Goal: Task Accomplishment & Management: Use online tool/utility

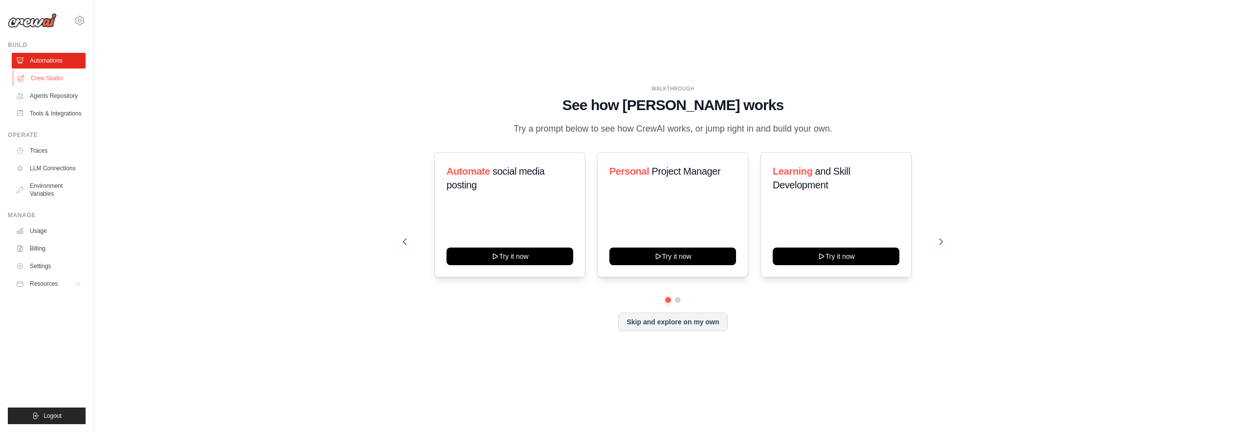
click at [59, 75] on link "Crew Studio" at bounding box center [50, 78] width 74 height 16
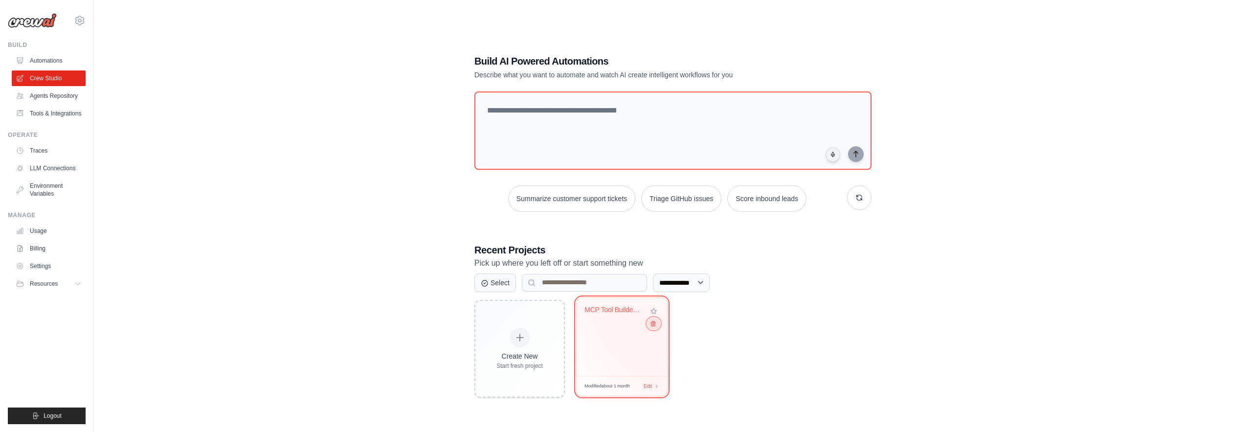
click at [653, 328] on button at bounding box center [654, 323] width 12 height 11
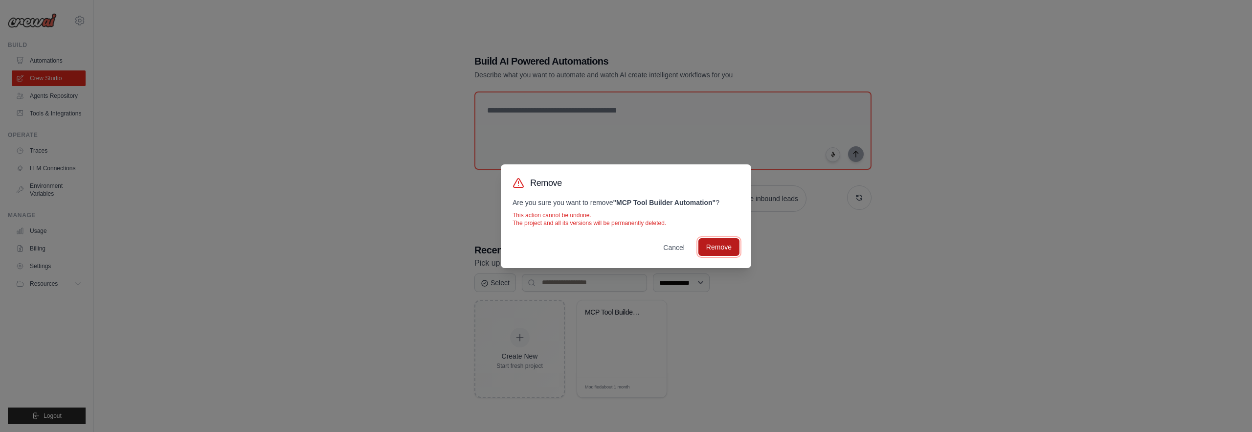
click at [718, 247] on button "Remove" at bounding box center [719, 247] width 41 height 18
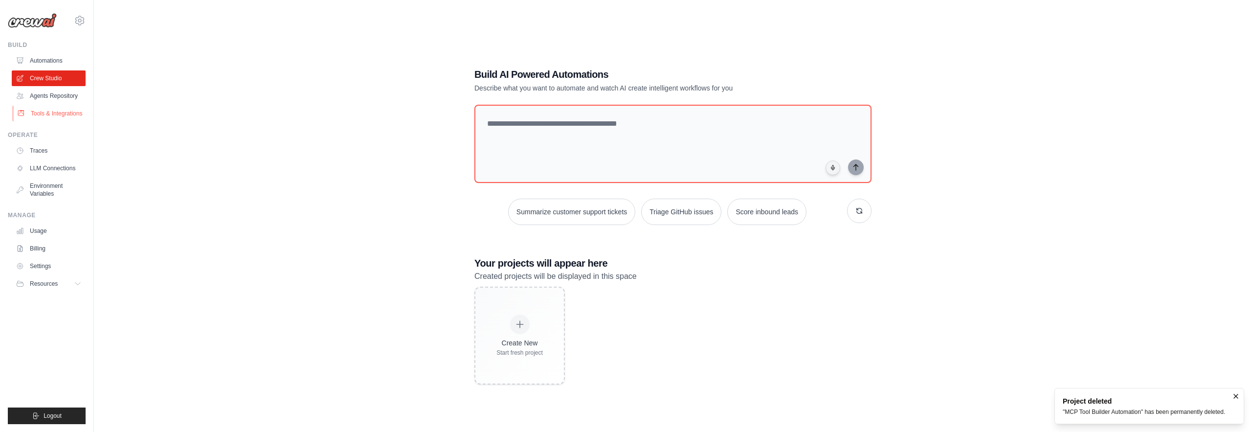
click at [58, 119] on link "Tools & Integrations" at bounding box center [50, 114] width 74 height 16
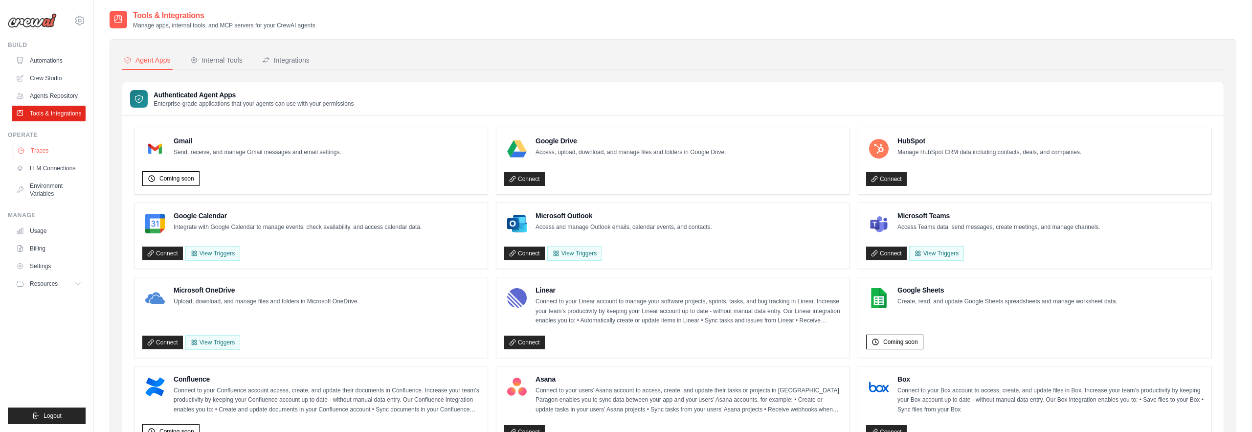
click at [45, 149] on link "Traces" at bounding box center [50, 151] width 74 height 16
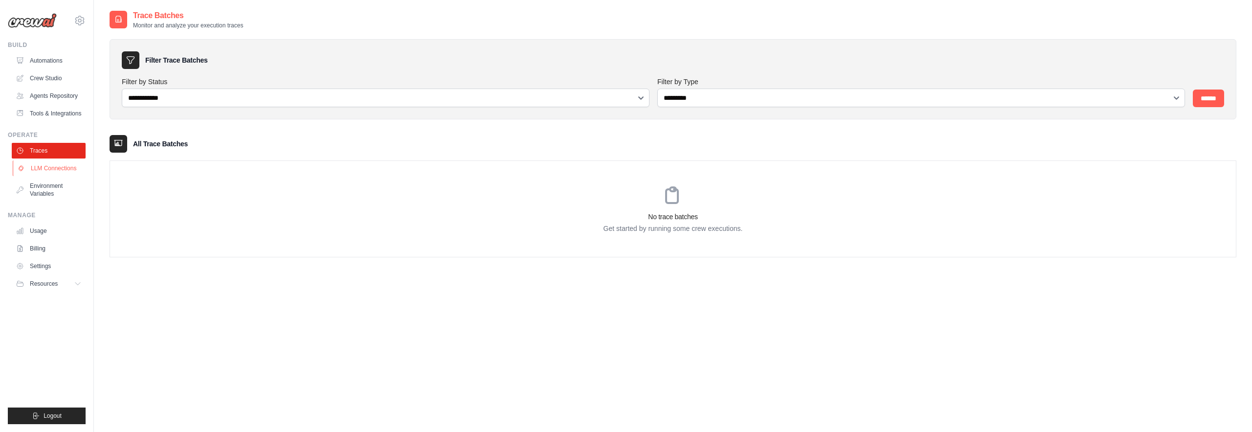
click at [57, 165] on link "LLM Connections" at bounding box center [50, 168] width 74 height 16
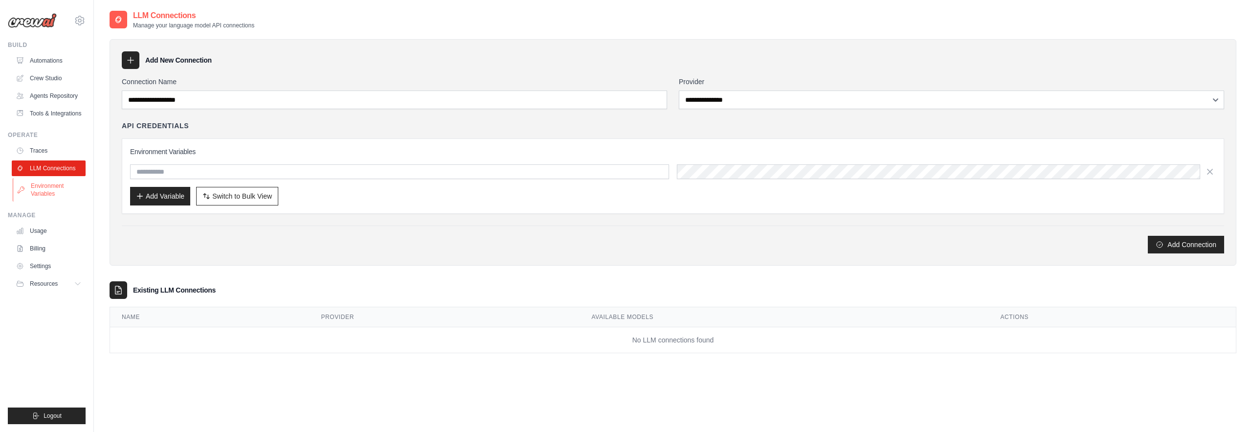
click at [50, 186] on link "Environment Variables" at bounding box center [50, 189] width 74 height 23
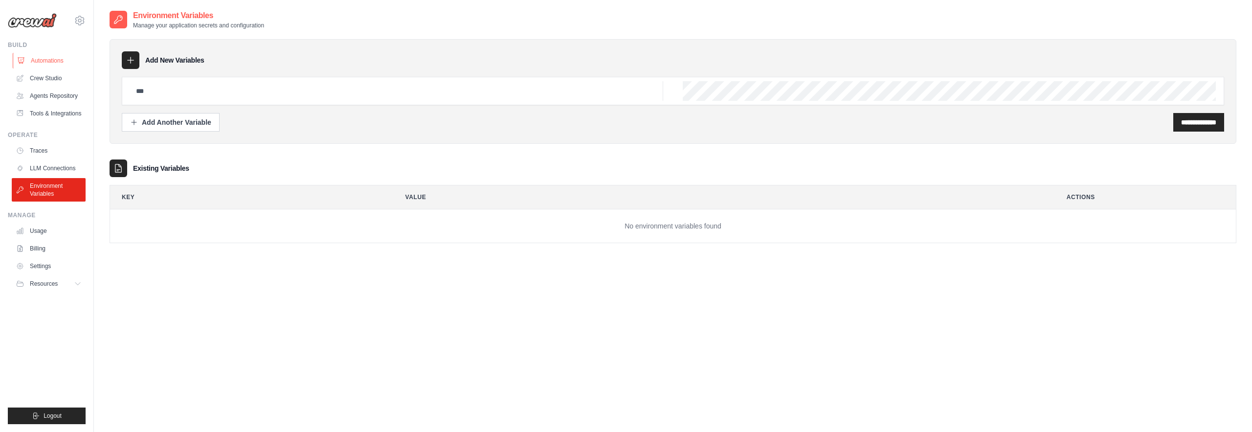
click at [58, 61] on link "Automations" at bounding box center [50, 61] width 74 height 16
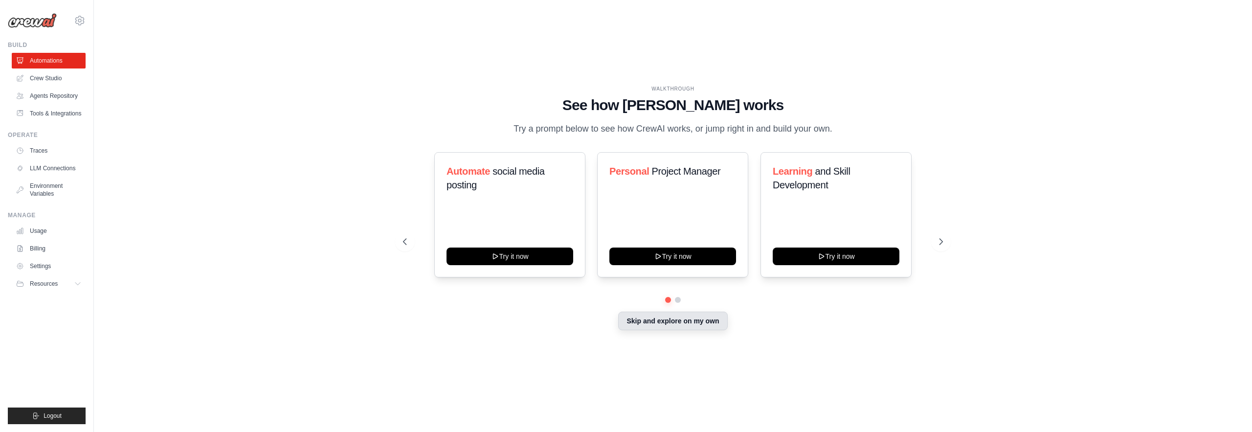
click at [643, 323] on button "Skip and explore on my own" at bounding box center [672, 321] width 109 height 19
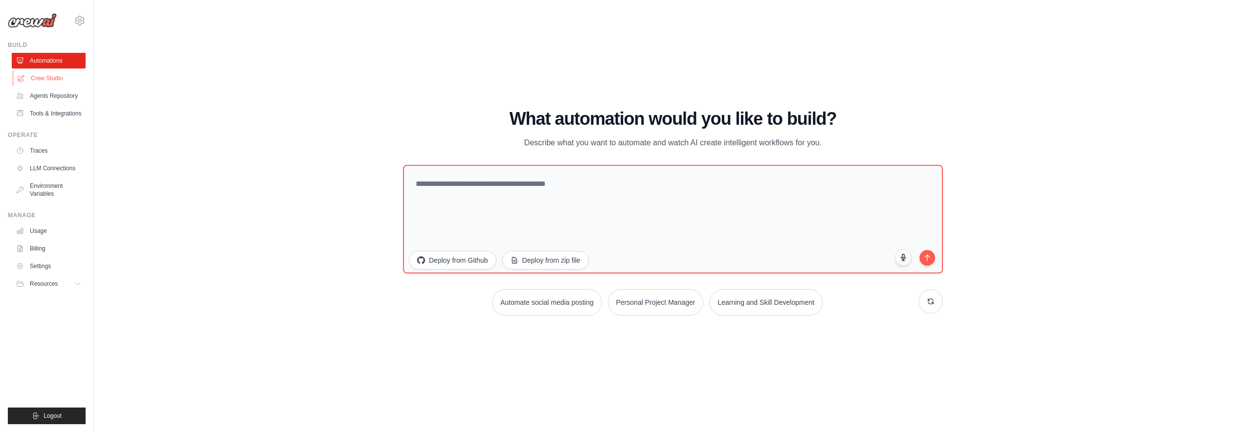
click at [37, 83] on link "Crew Studio" at bounding box center [50, 78] width 74 height 16
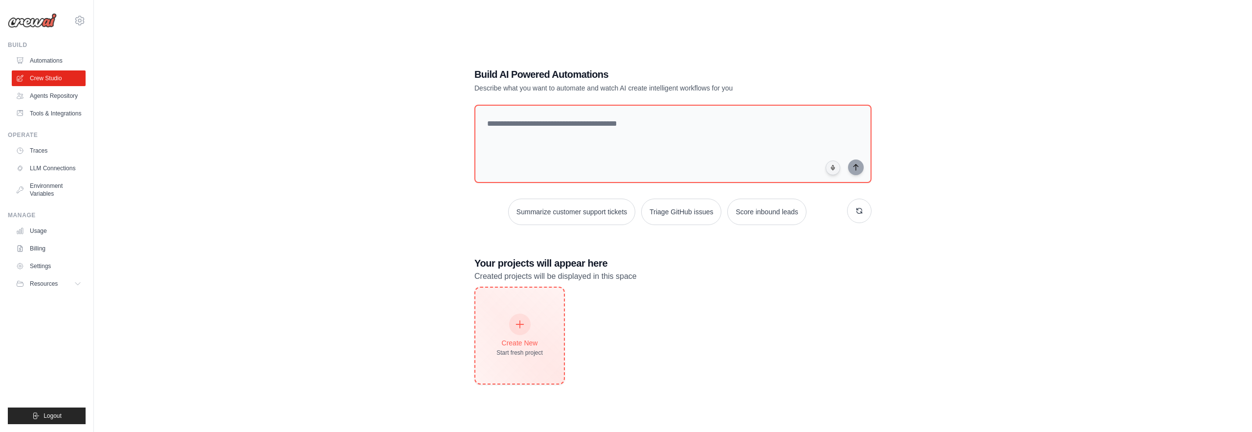
click at [526, 327] on div at bounding box center [520, 325] width 22 height 22
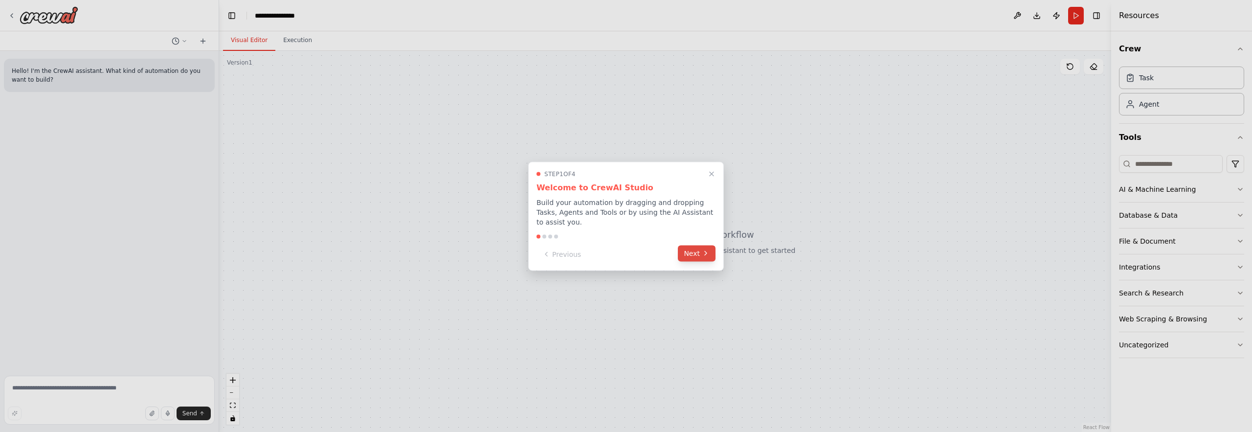
click at [700, 252] on button "Next" at bounding box center [697, 253] width 38 height 16
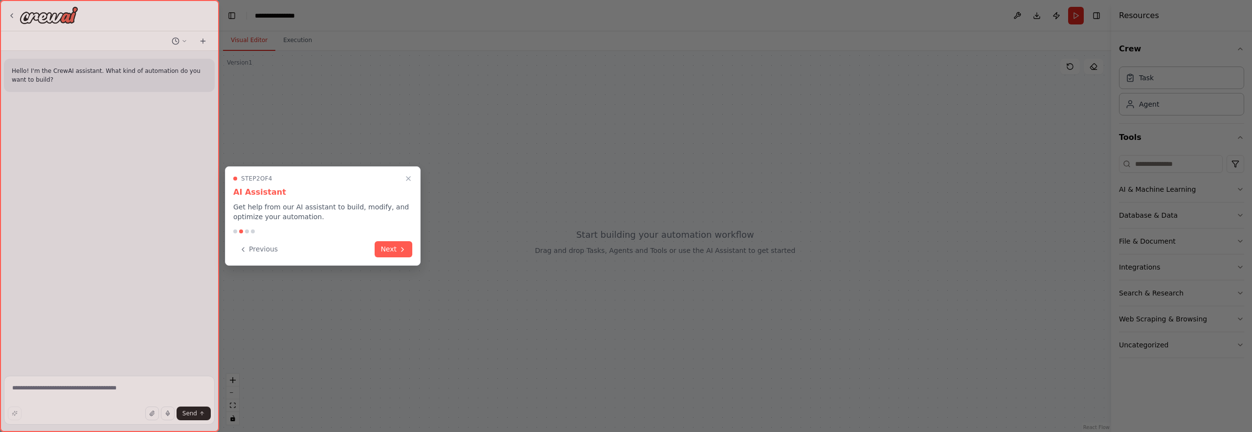
click at [387, 257] on div "Previous Next" at bounding box center [322, 249] width 179 height 16
click at [387, 249] on button "Next" at bounding box center [394, 248] width 38 height 16
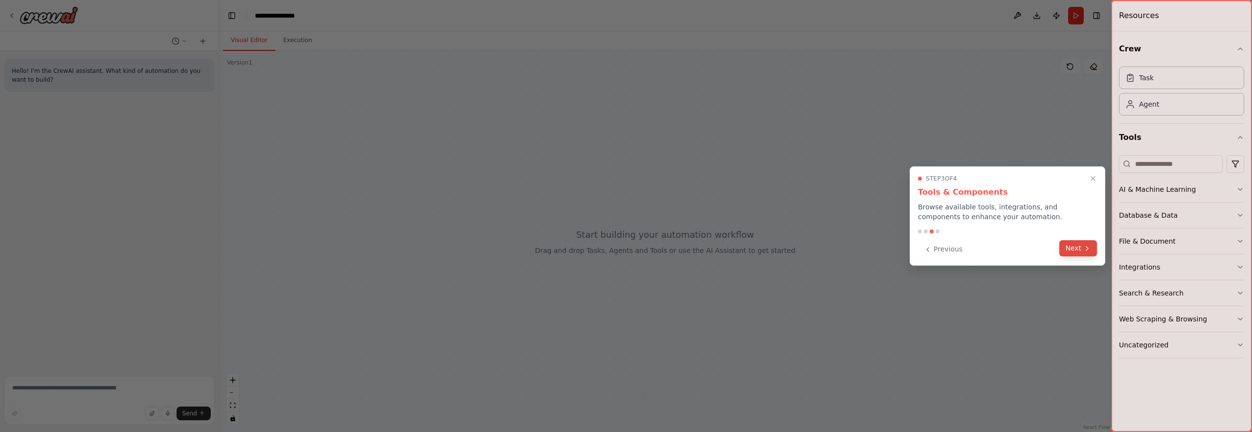
click at [1072, 247] on button "Next" at bounding box center [1079, 248] width 38 height 16
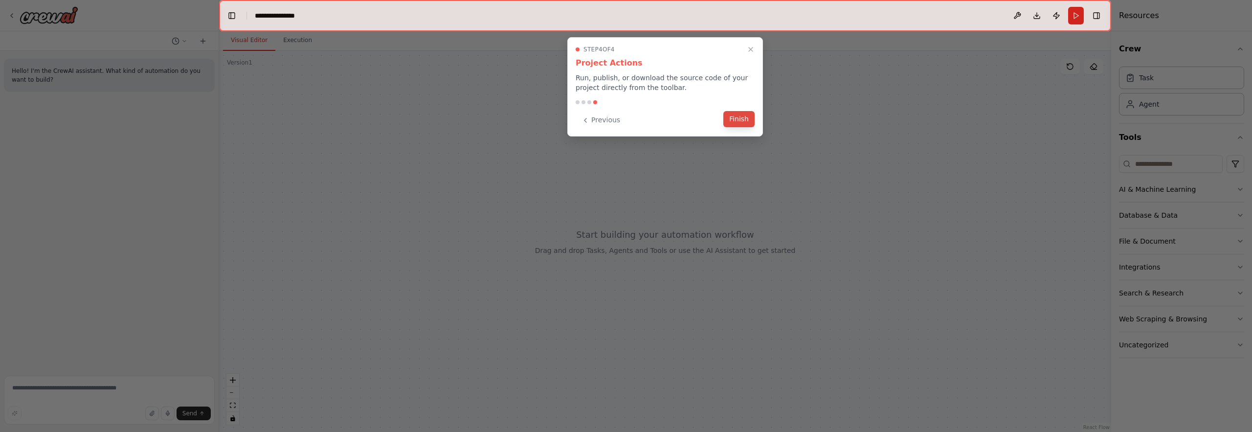
click at [739, 124] on button "Finish" at bounding box center [739, 119] width 31 height 16
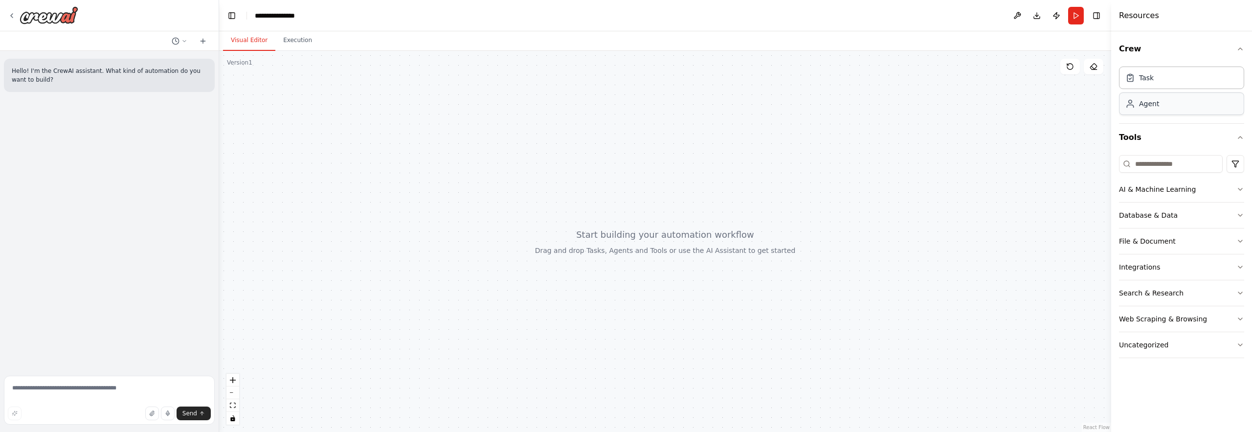
click at [1150, 106] on div "Agent" at bounding box center [1149, 104] width 20 height 10
click at [133, 389] on textarea at bounding box center [109, 400] width 211 height 49
type textarea "**********"
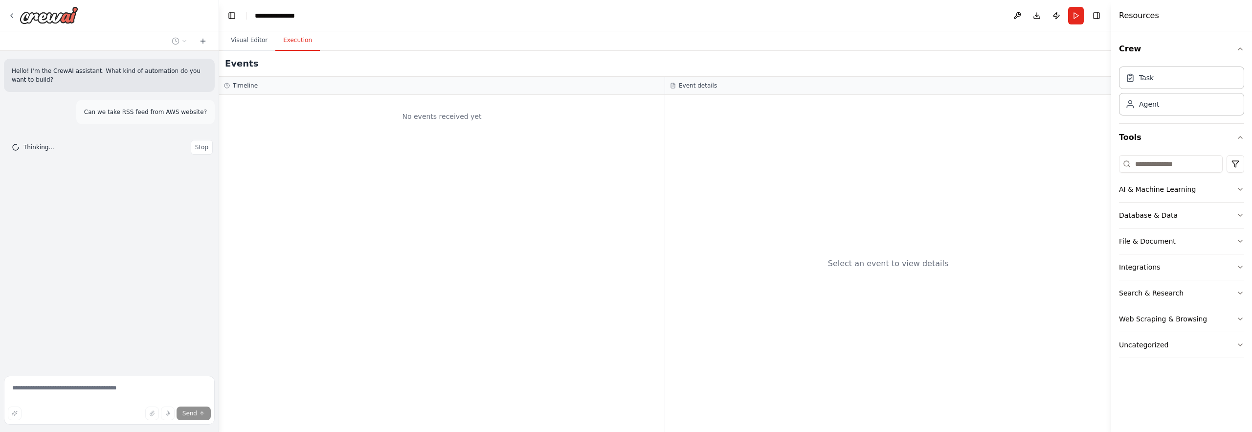
click at [284, 36] on button "Execution" at bounding box center [297, 40] width 45 height 21
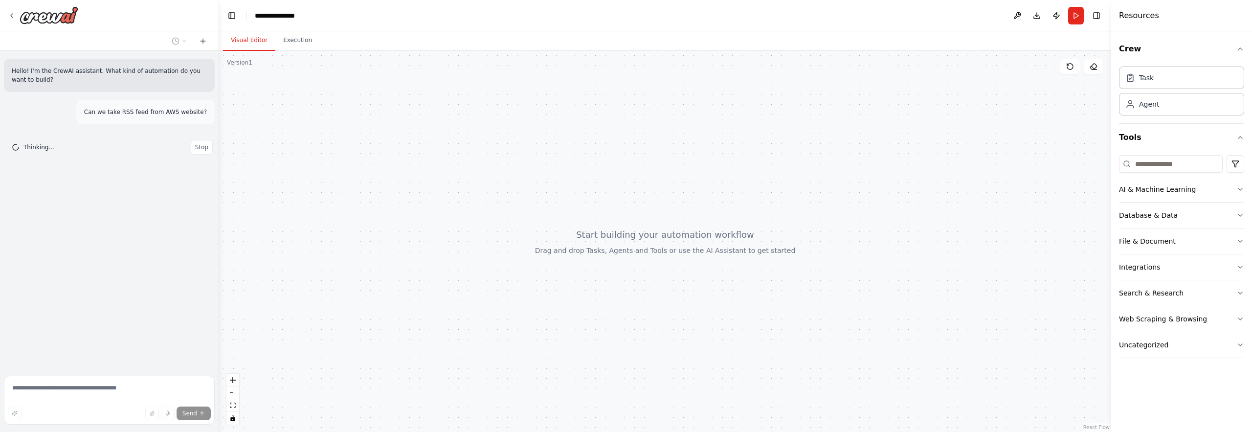
click at [252, 45] on button "Visual Editor" at bounding box center [249, 40] width 52 height 21
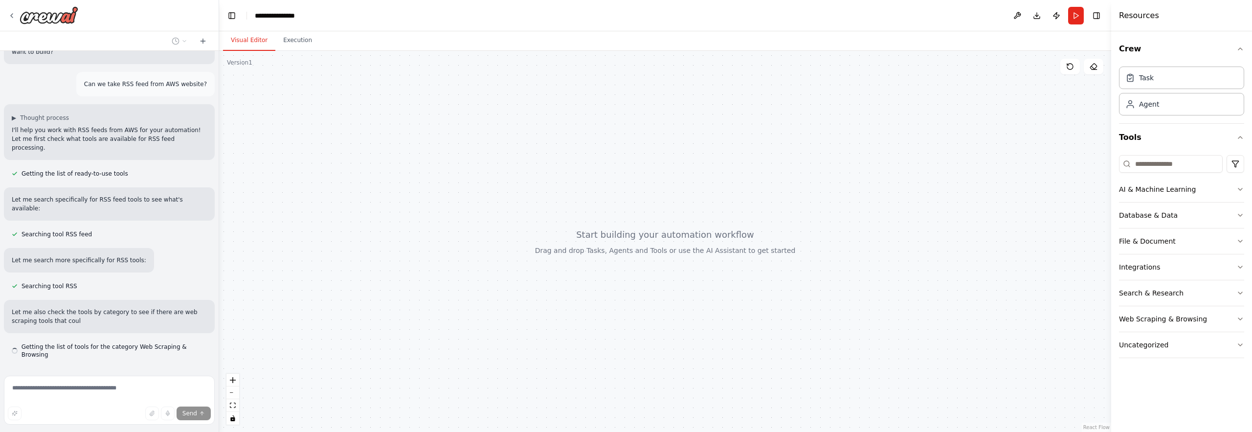
scroll to position [37, 0]
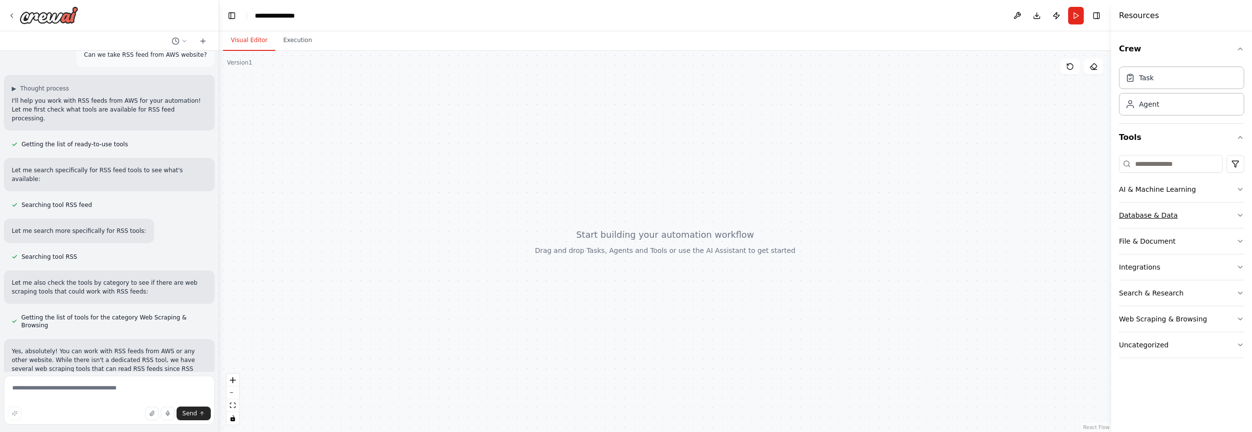
click at [1226, 211] on button "Database & Data" at bounding box center [1181, 215] width 125 height 25
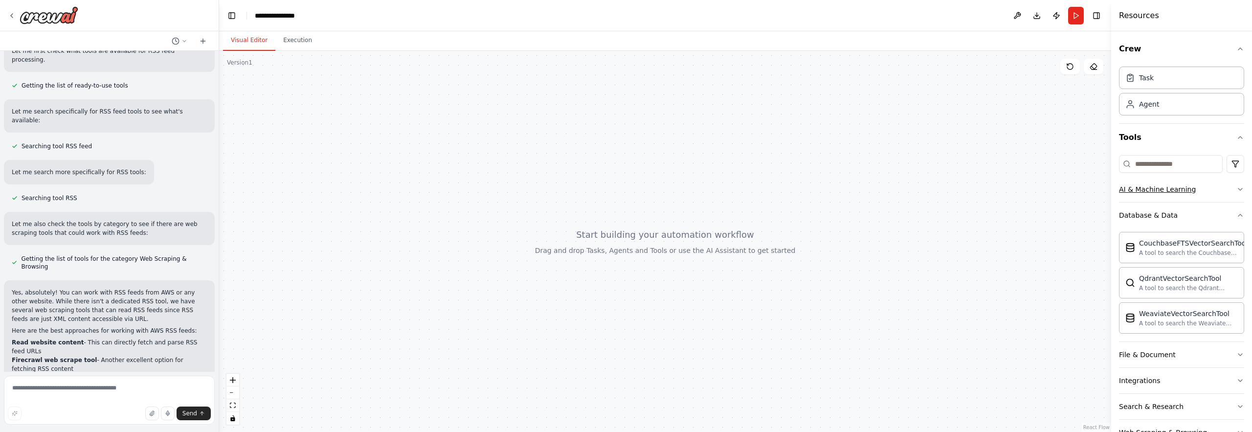
click at [1204, 181] on button "AI & Machine Learning" at bounding box center [1181, 189] width 125 height 25
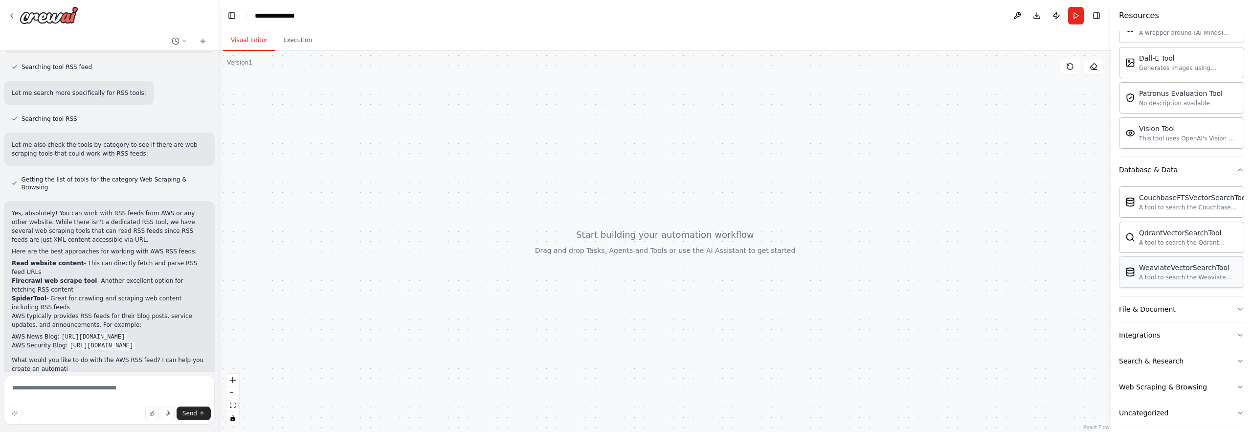
scroll to position [204, 0]
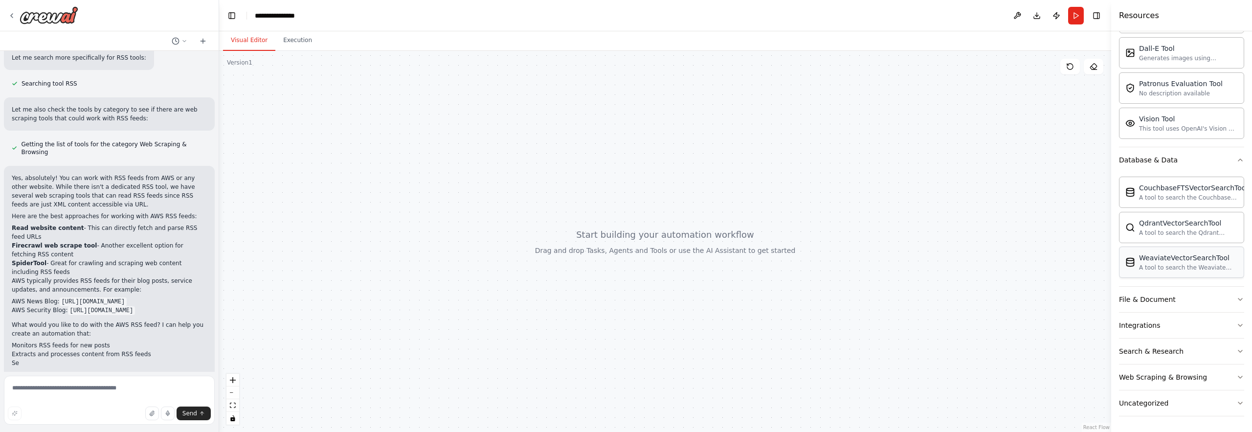
click at [1183, 326] on button "Integrations" at bounding box center [1181, 325] width 125 height 25
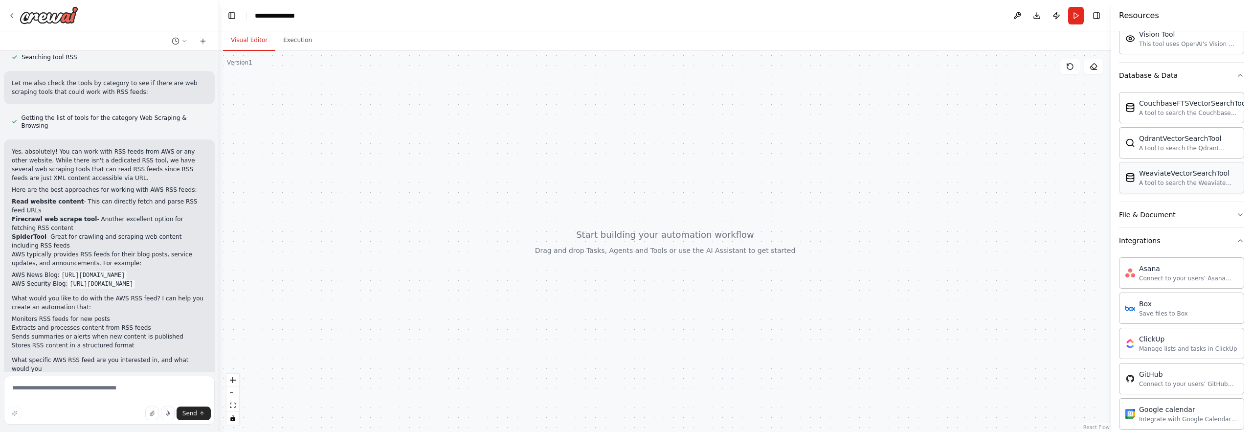
scroll to position [281, 0]
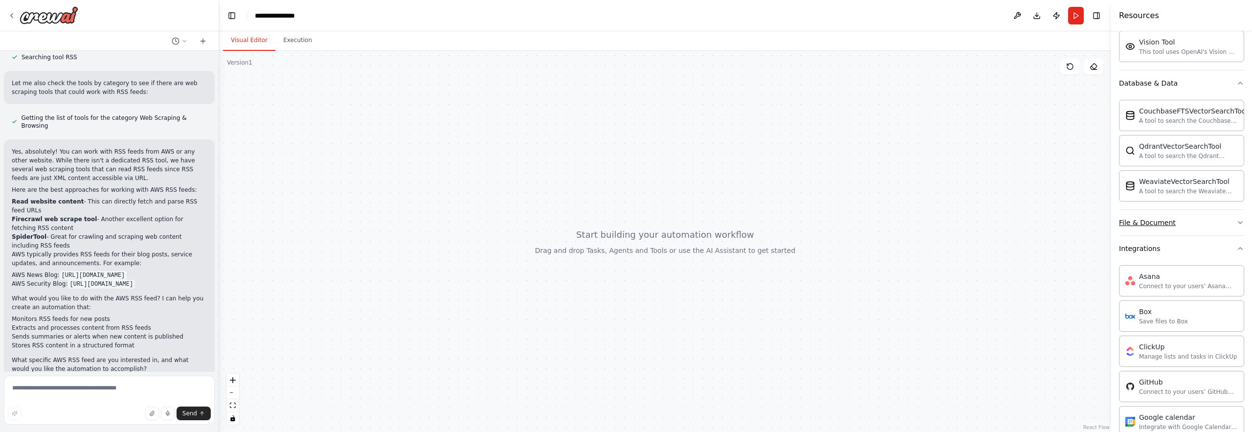
click at [1189, 216] on button "File & Document" at bounding box center [1181, 222] width 125 height 25
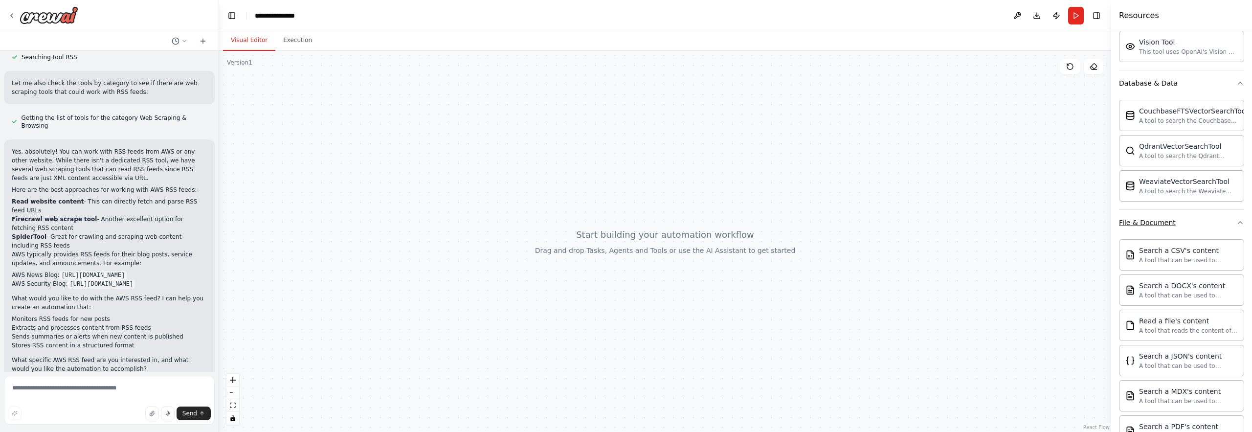
scroll to position [0, 0]
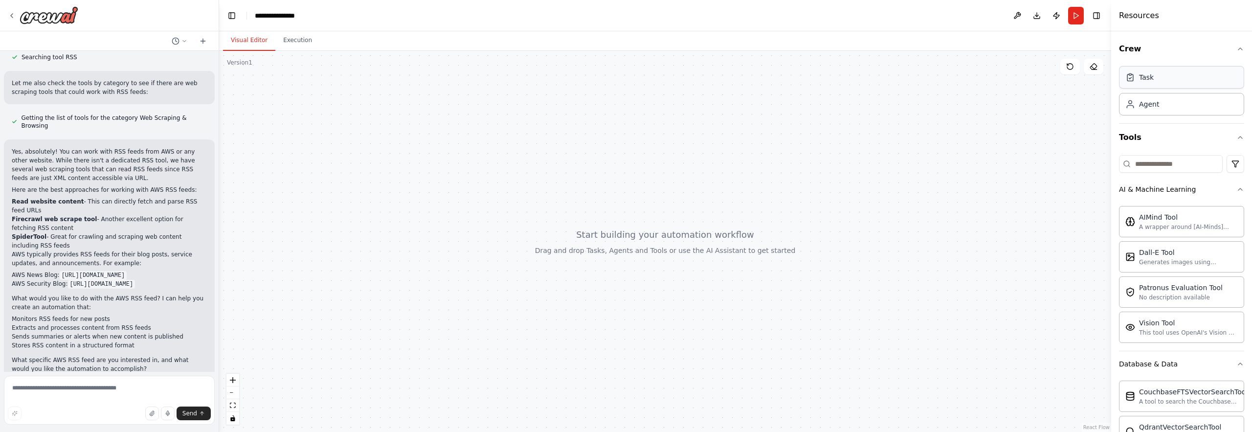
click at [1138, 84] on div "Task" at bounding box center [1181, 77] width 125 height 23
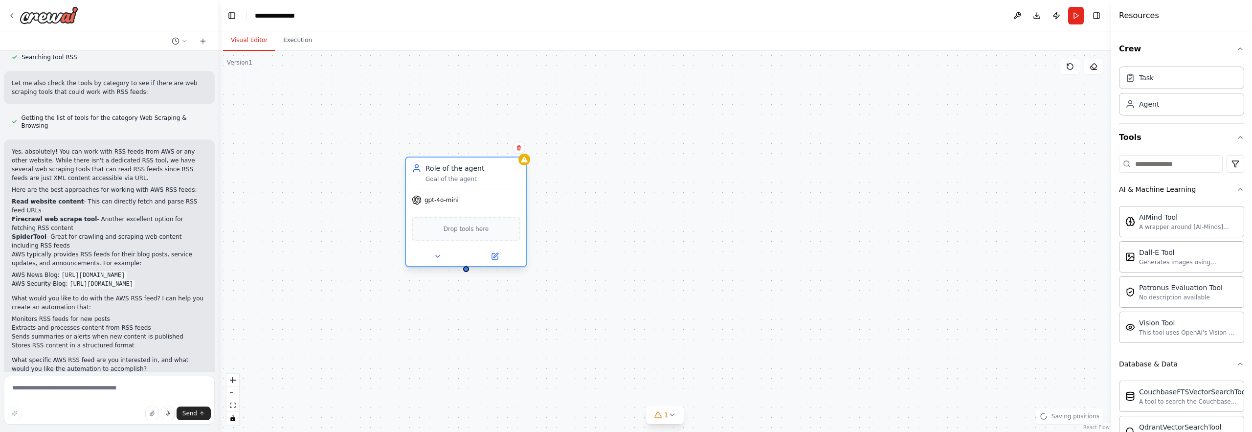
drag, startPoint x: 840, startPoint y: 187, endPoint x: 473, endPoint y: 185, distance: 367.4
click at [473, 185] on div "Role of the agent Goal of the agent" at bounding box center [466, 173] width 120 height 31
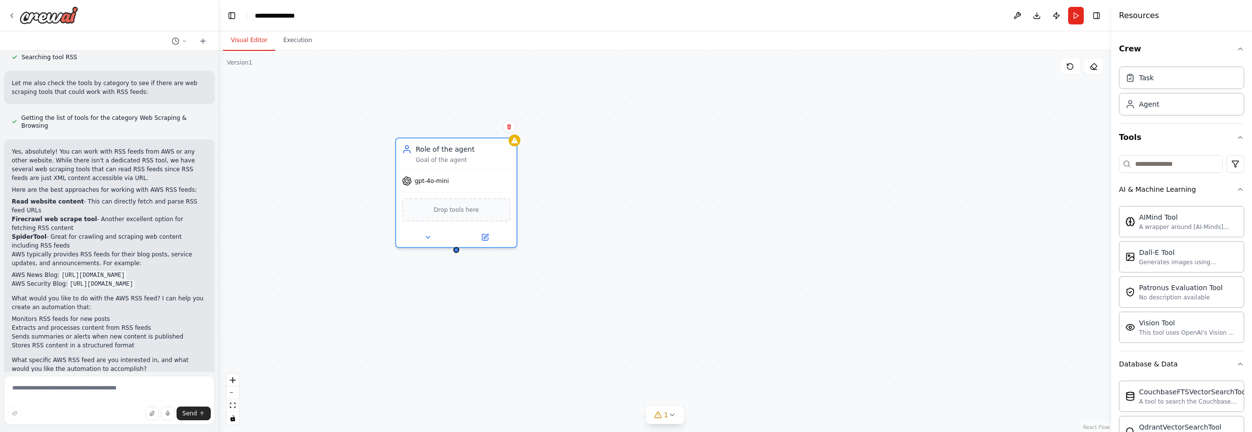
drag, startPoint x: 466, startPoint y: 276, endPoint x: 455, endPoint y: 254, distance: 24.3
click at [455, 254] on div "Role of the agent Goal of the agent gpt-4o-mini Drop tools here" at bounding box center [665, 241] width 892 height 381
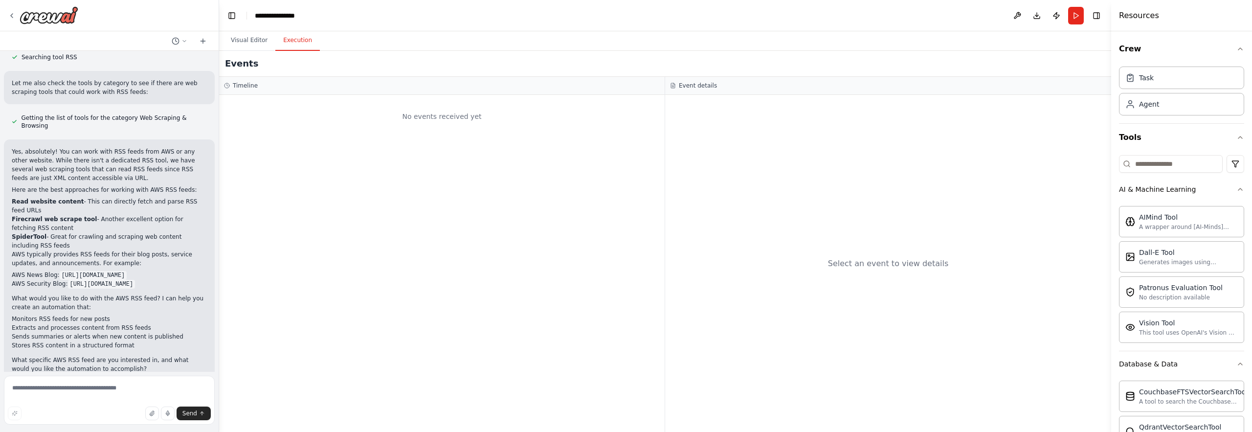
click at [300, 46] on button "Execution" at bounding box center [297, 40] width 45 height 21
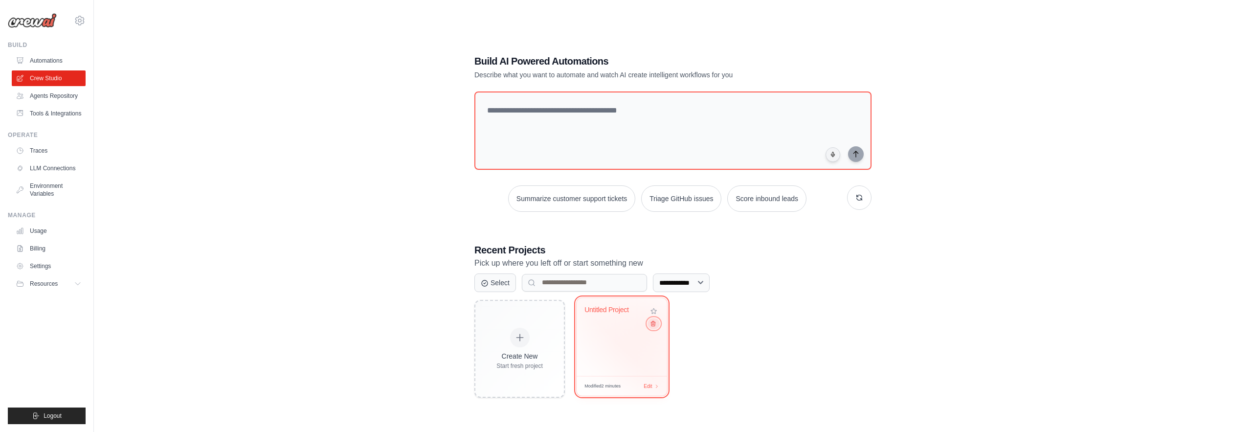
click at [651, 327] on button at bounding box center [654, 323] width 12 height 11
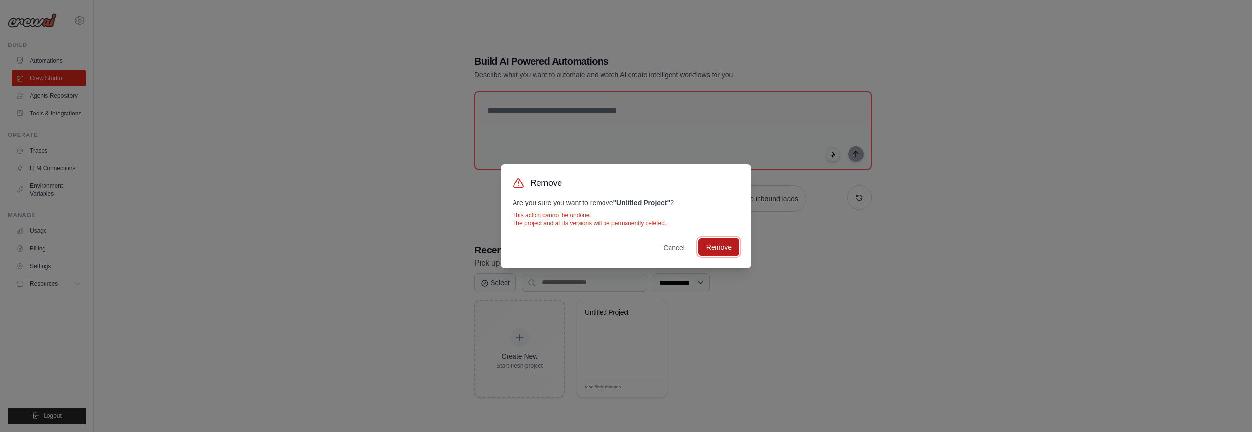
click at [727, 241] on button "Remove" at bounding box center [719, 247] width 41 height 18
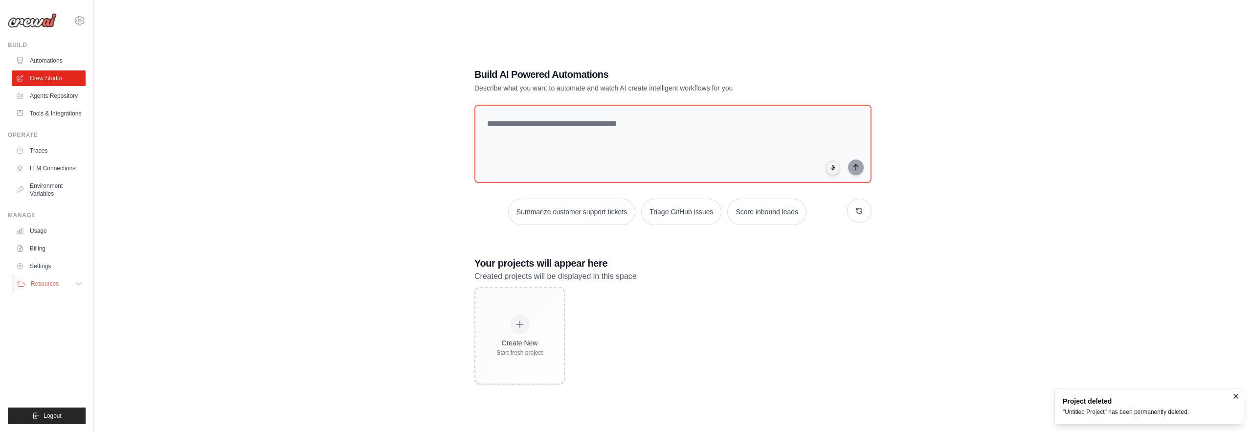
click at [68, 278] on button "Resources" at bounding box center [50, 284] width 74 height 16
click at [60, 267] on link "Settings" at bounding box center [50, 266] width 74 height 16
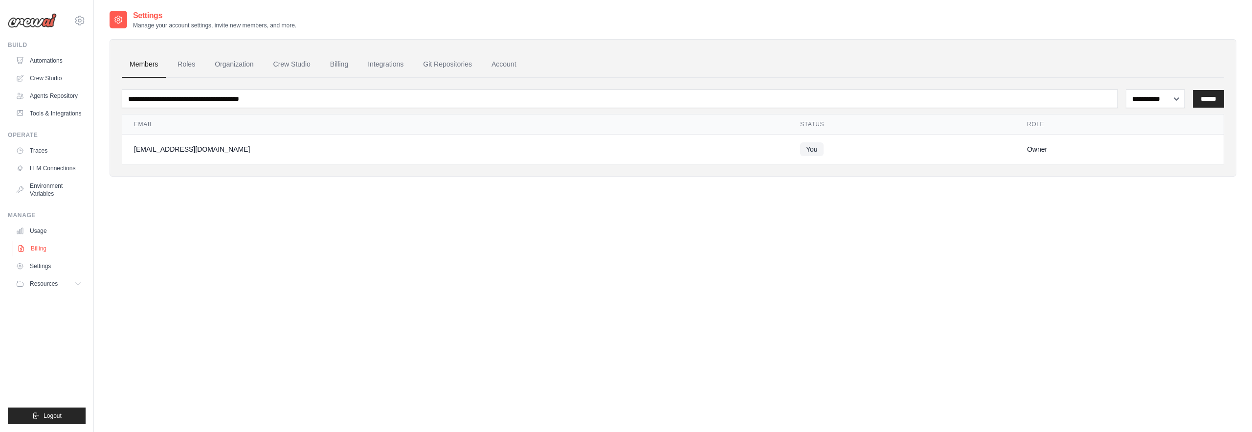
click at [50, 250] on link "Billing" at bounding box center [50, 249] width 74 height 16
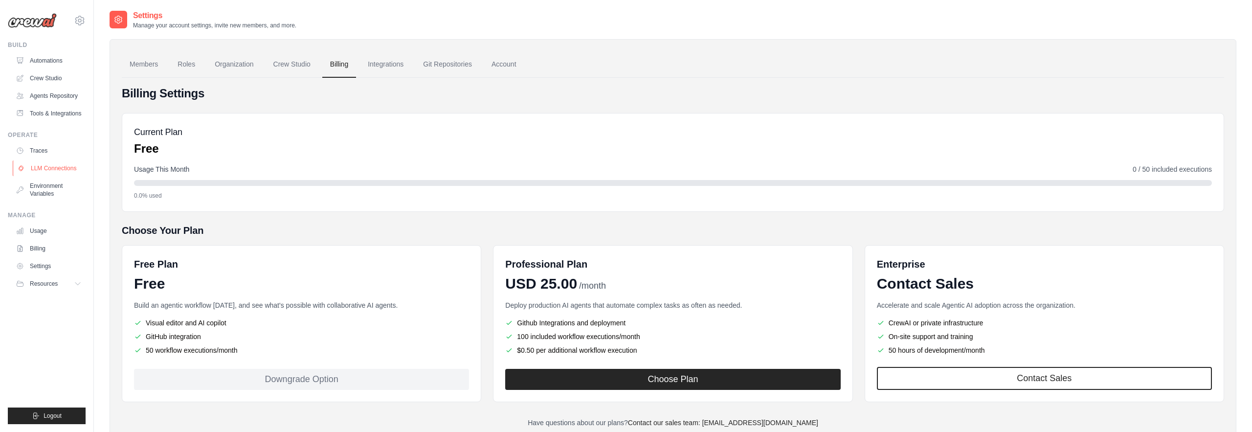
click at [46, 163] on link "LLM Connections" at bounding box center [50, 168] width 74 height 16
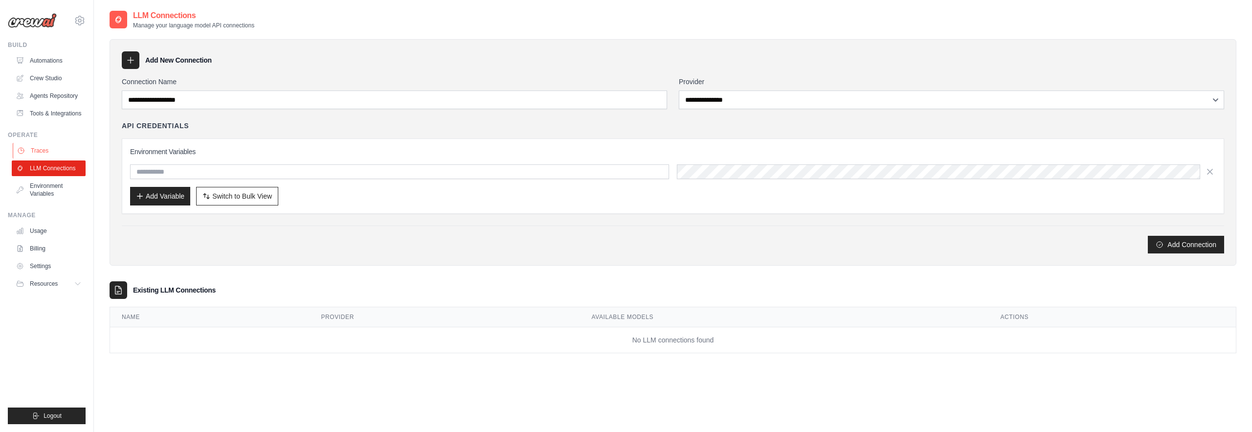
click at [44, 152] on link "Traces" at bounding box center [50, 151] width 74 height 16
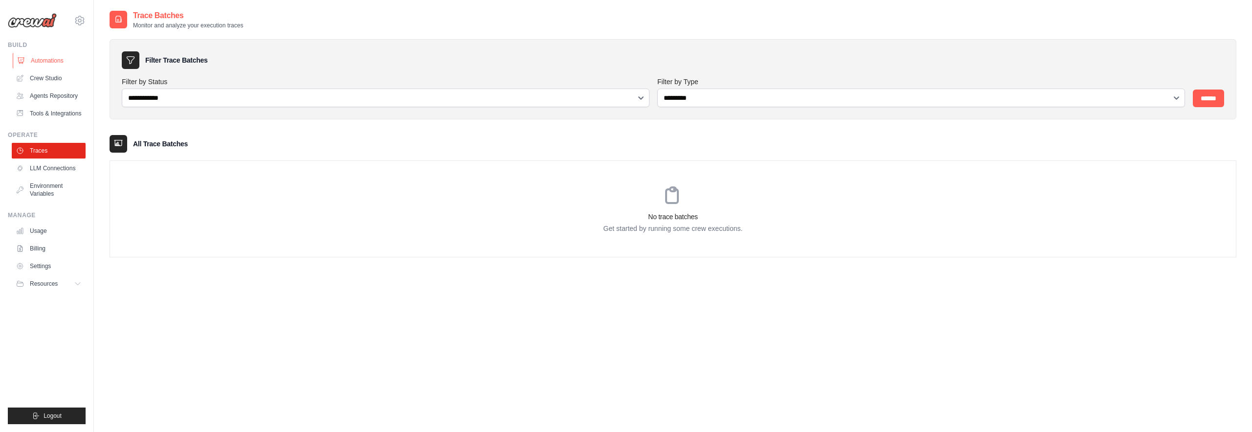
click at [45, 60] on link "Automations" at bounding box center [50, 61] width 74 height 16
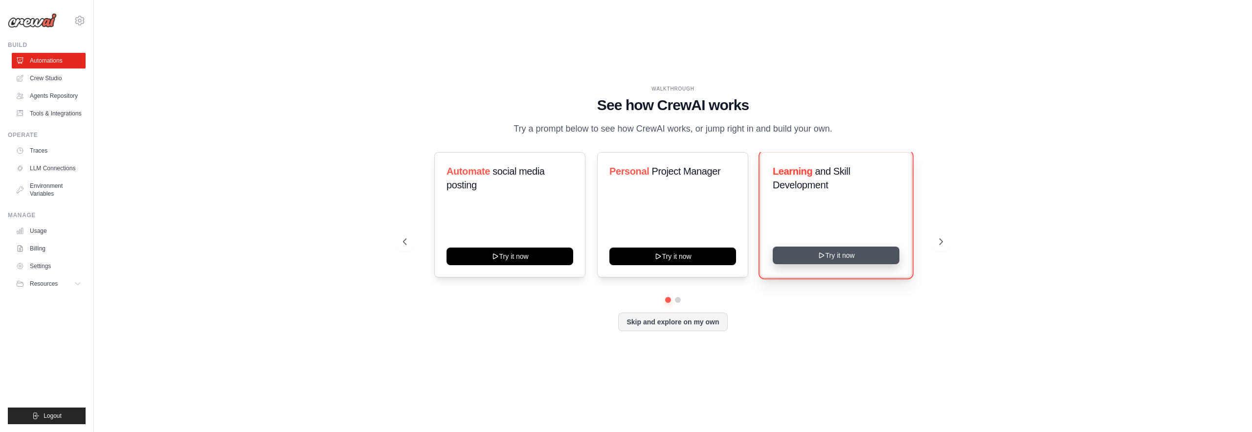
click at [818, 248] on button "Try it now" at bounding box center [836, 256] width 127 height 18
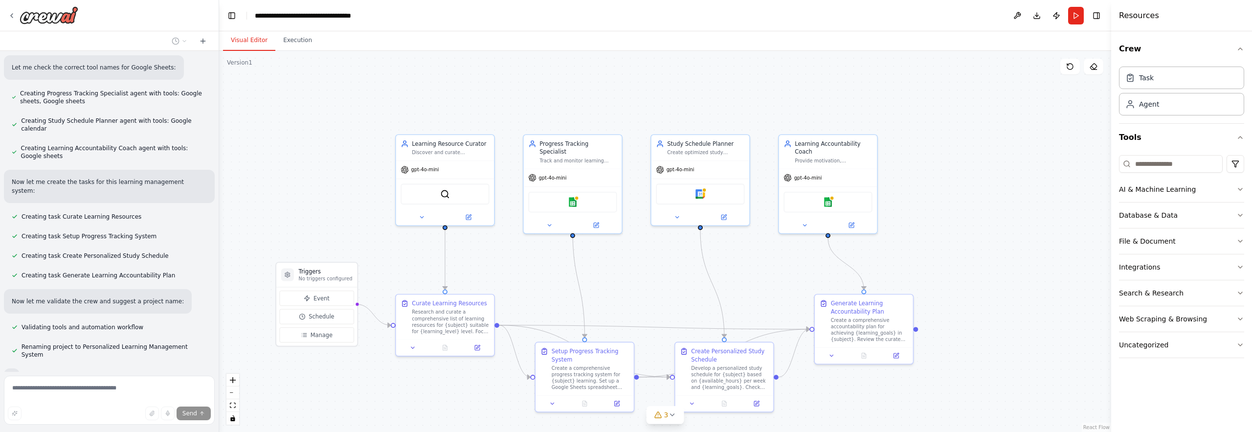
scroll to position [374, 0]
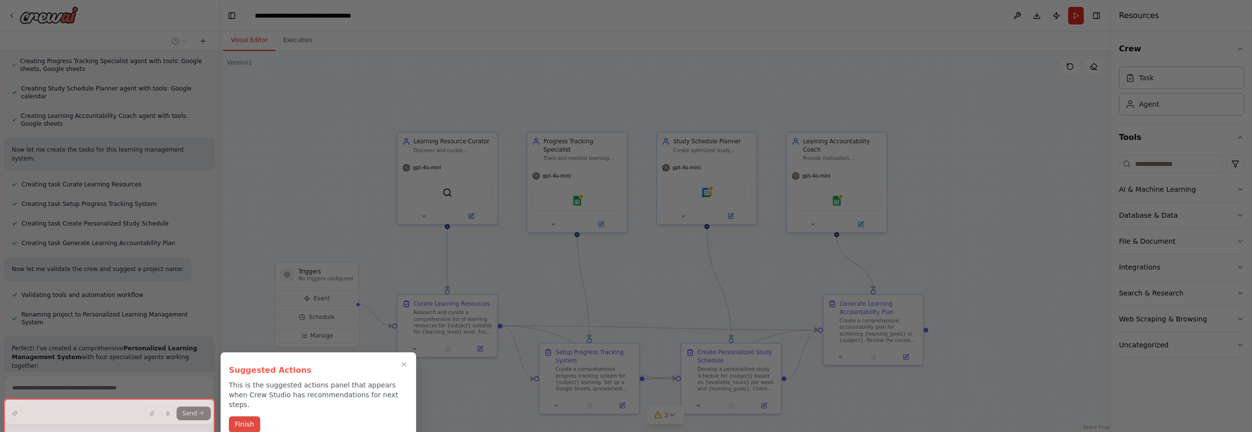
click at [250, 416] on button "Finish" at bounding box center [244, 424] width 31 height 16
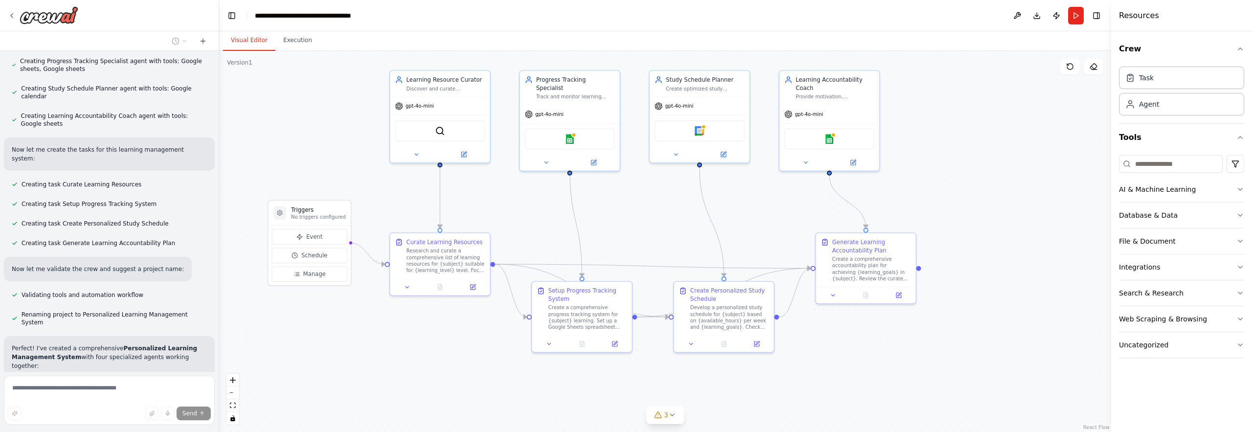
drag, startPoint x: 644, startPoint y: 312, endPoint x: 636, endPoint y: 251, distance: 60.6
click at [636, 251] on div ".deletable-edge-delete-btn { width: 20px; height: 20px; border: 0px solid #ffff…" at bounding box center [665, 241] width 892 height 381
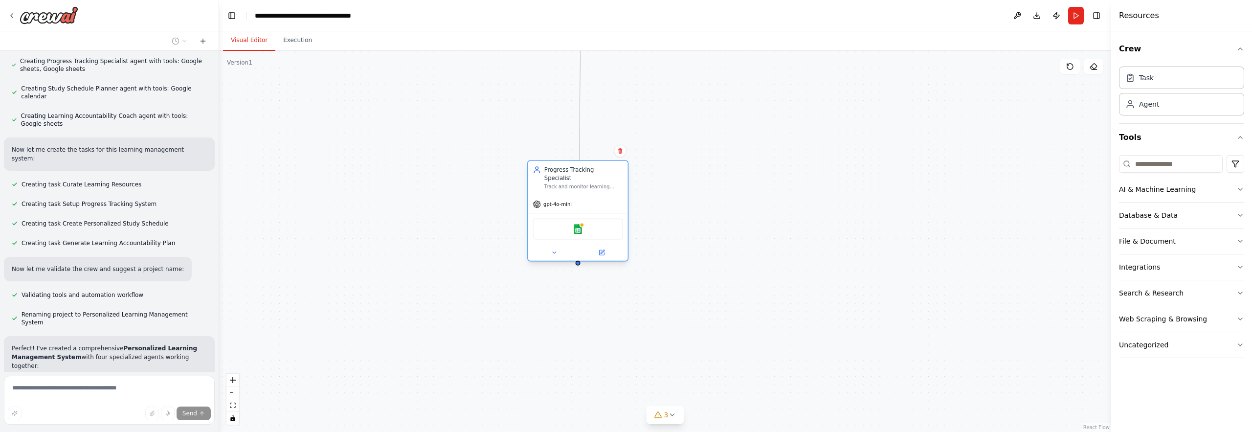
drag, startPoint x: 589, startPoint y: 128, endPoint x: 593, endPoint y: 219, distance: 91.6
click at [593, 219] on div "Google sheets" at bounding box center [578, 229] width 90 height 21
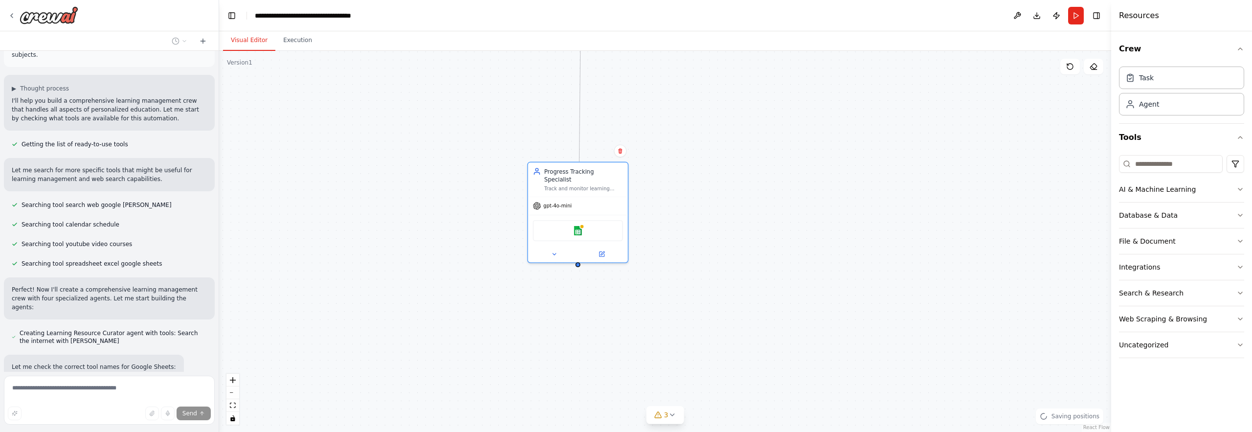
scroll to position [0, 0]
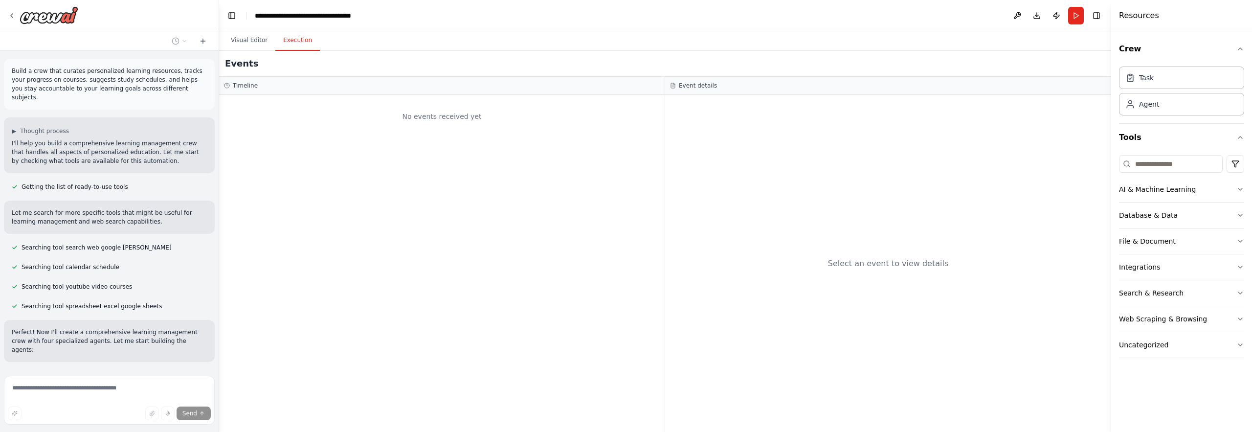
click at [292, 41] on button "Execution" at bounding box center [297, 40] width 45 height 21
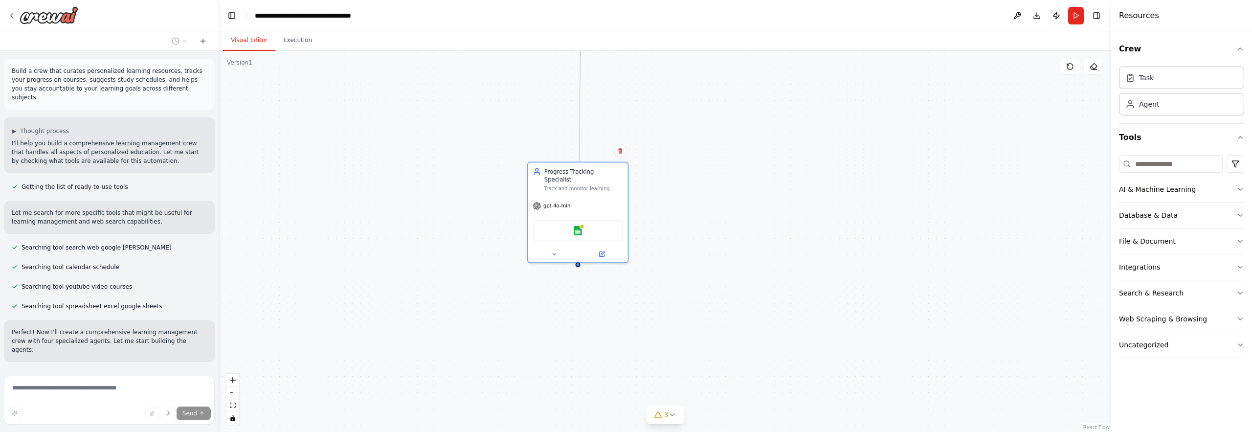
click at [252, 39] on button "Visual Editor" at bounding box center [249, 40] width 52 height 21
click at [299, 184] on div ".deletable-edge-delete-btn { width: 20px; height: 20px; border: 0px solid #ffff…" at bounding box center [665, 241] width 892 height 381
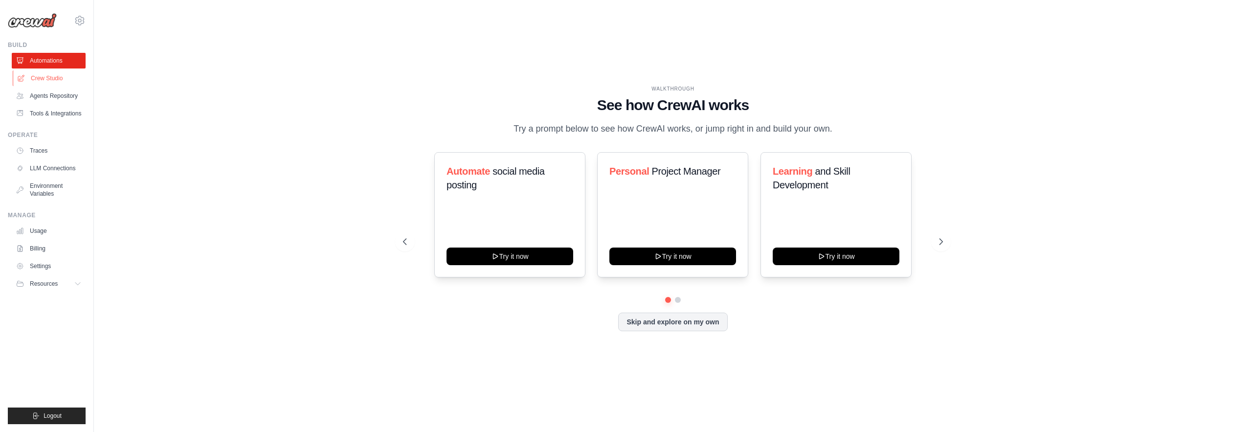
click at [58, 77] on link "Crew Studio" at bounding box center [50, 78] width 74 height 16
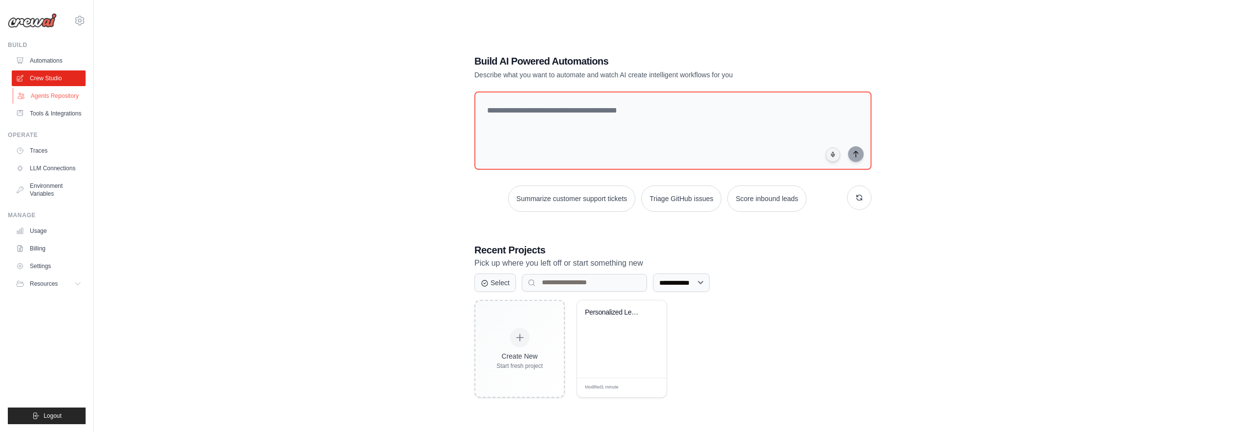
click at [49, 95] on link "Agents Repository" at bounding box center [50, 96] width 74 height 16
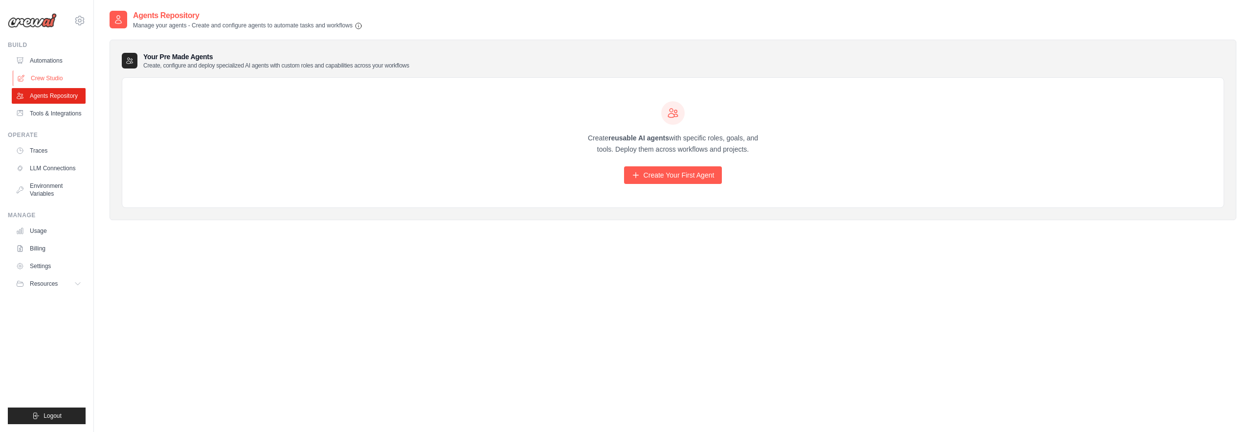
click at [42, 77] on link "Crew Studio" at bounding box center [50, 78] width 74 height 16
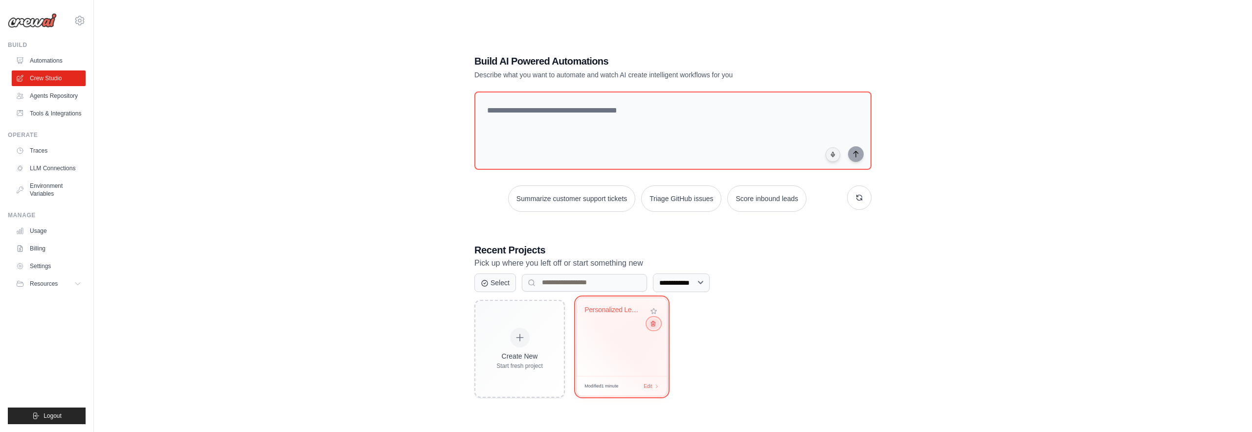
click at [653, 322] on icon at bounding box center [653, 323] width 4 height 5
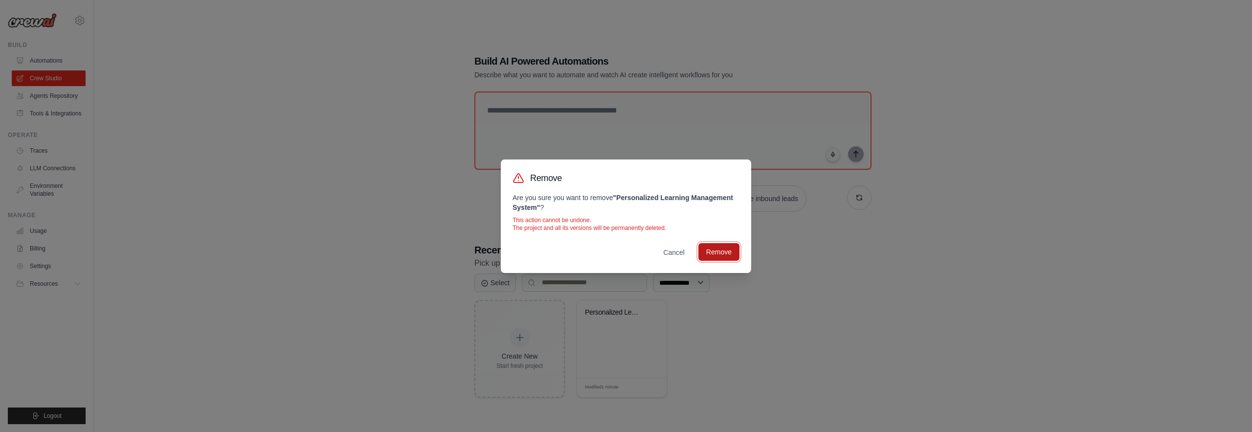
click at [729, 256] on button "Remove" at bounding box center [719, 252] width 41 height 18
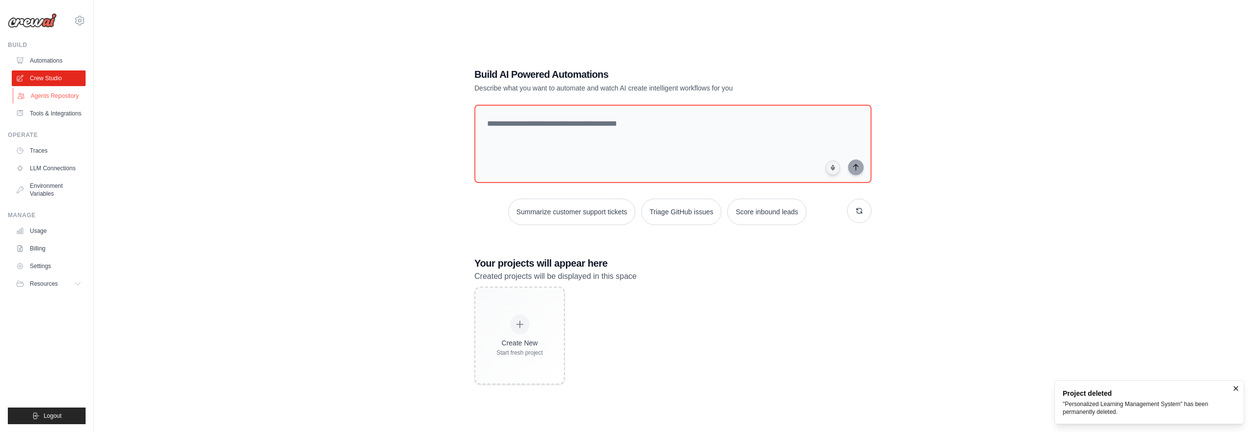
click at [28, 93] on link "Agents Repository" at bounding box center [50, 96] width 74 height 16
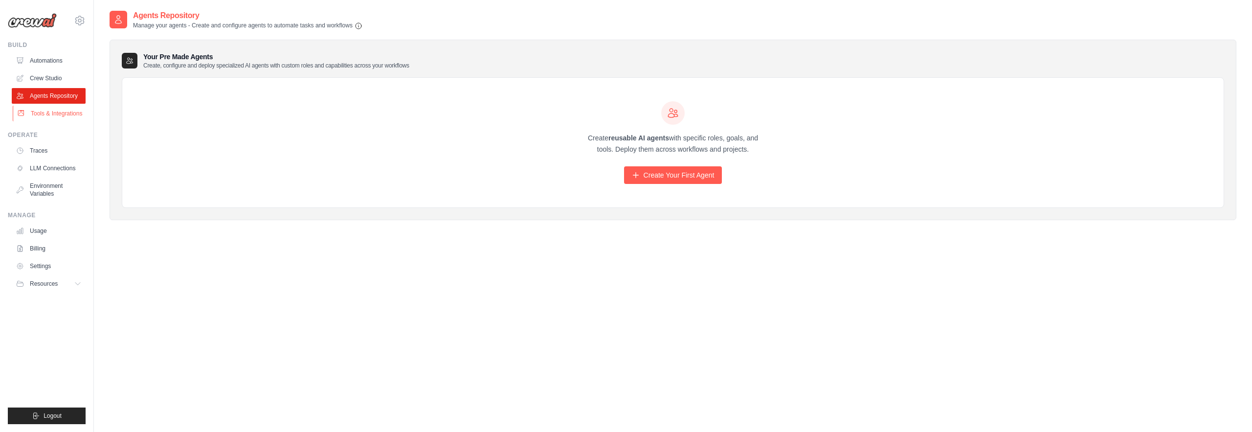
click at [35, 115] on link "Tools & Integrations" at bounding box center [50, 114] width 74 height 16
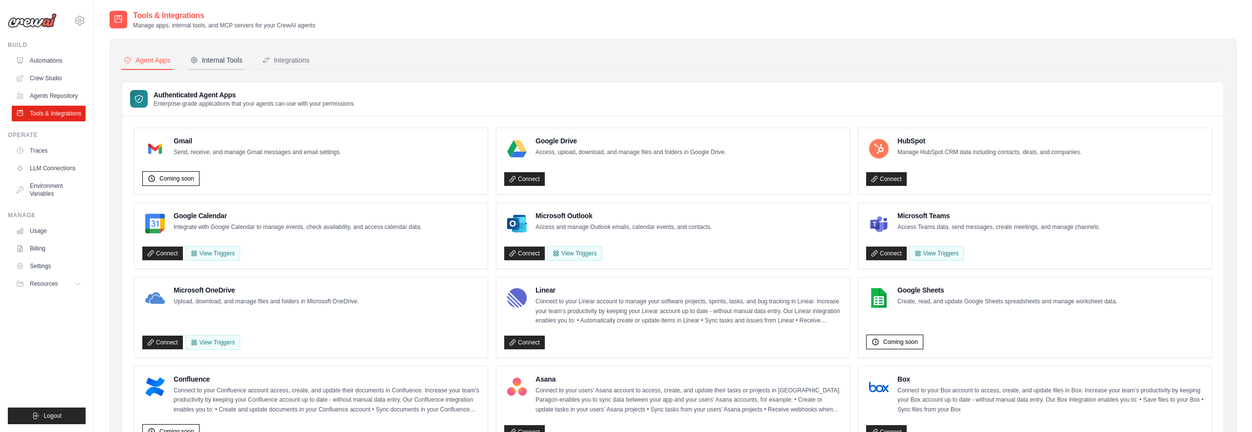
click at [232, 61] on div "Internal Tools" at bounding box center [216, 60] width 52 height 10
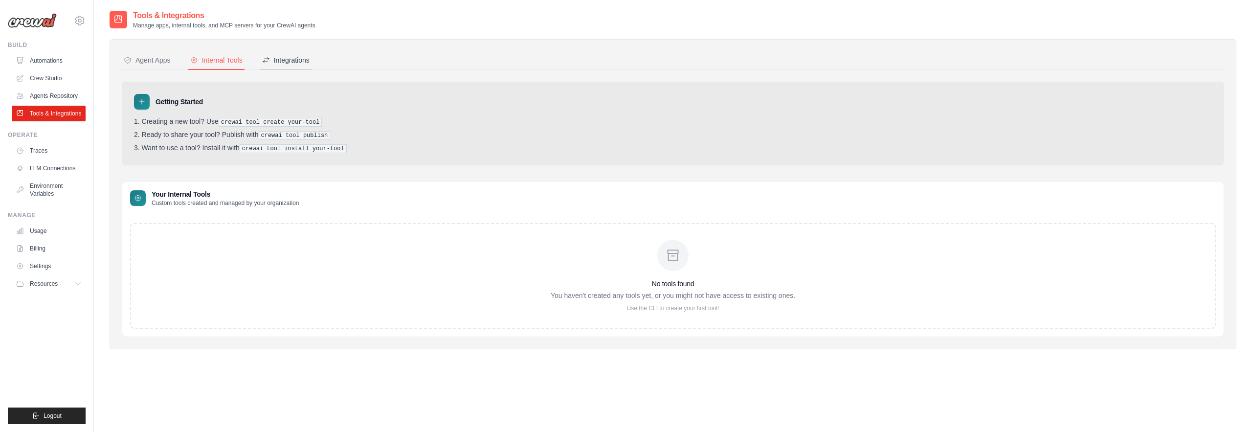
click at [281, 58] on div "Integrations" at bounding box center [285, 60] width 47 height 10
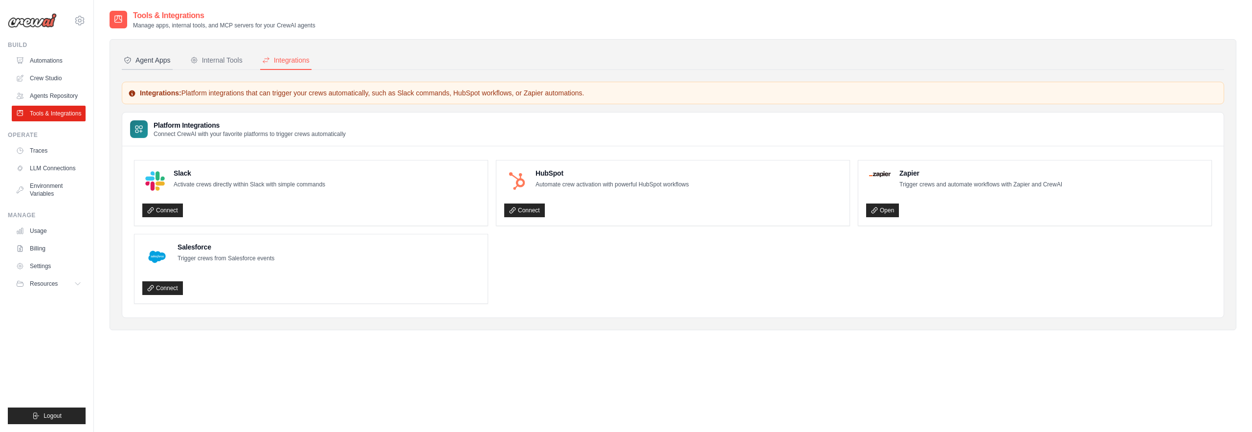
click at [148, 58] on div "Agent Apps" at bounding box center [147, 60] width 47 height 10
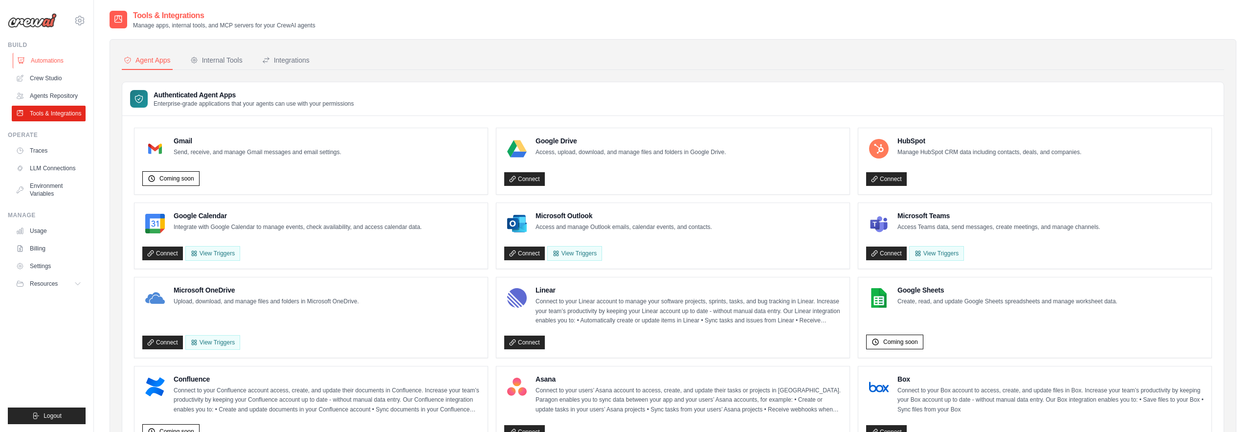
click at [29, 62] on link "Automations" at bounding box center [50, 61] width 74 height 16
click at [57, 59] on link "Automations" at bounding box center [50, 61] width 74 height 16
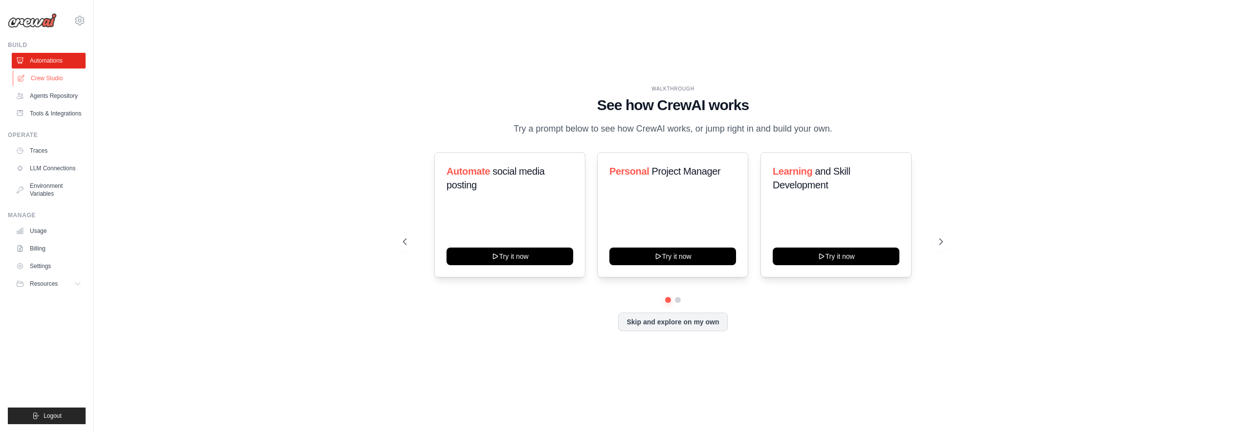
click at [55, 80] on link "Crew Studio" at bounding box center [50, 78] width 74 height 16
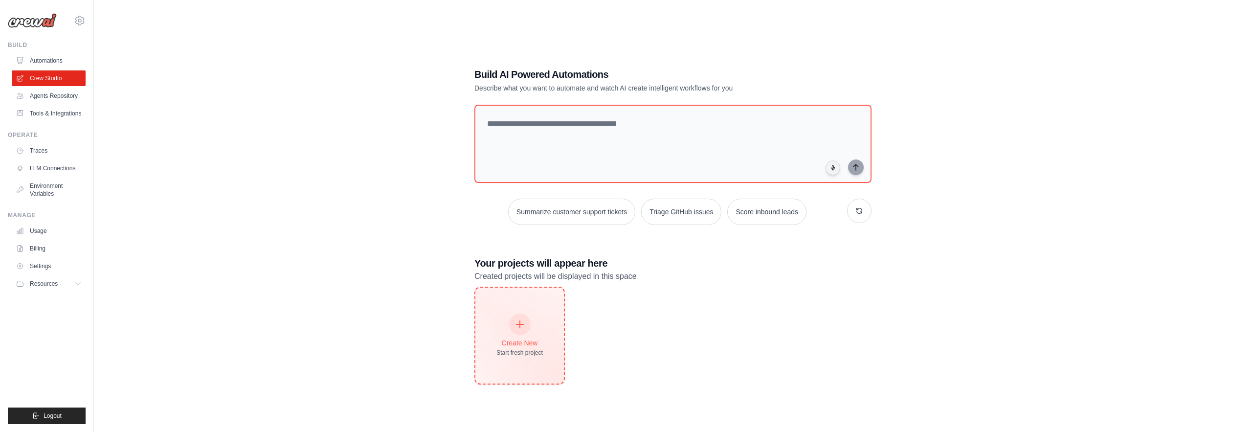
click at [526, 331] on div "Create New Start fresh project" at bounding box center [520, 336] width 46 height 42
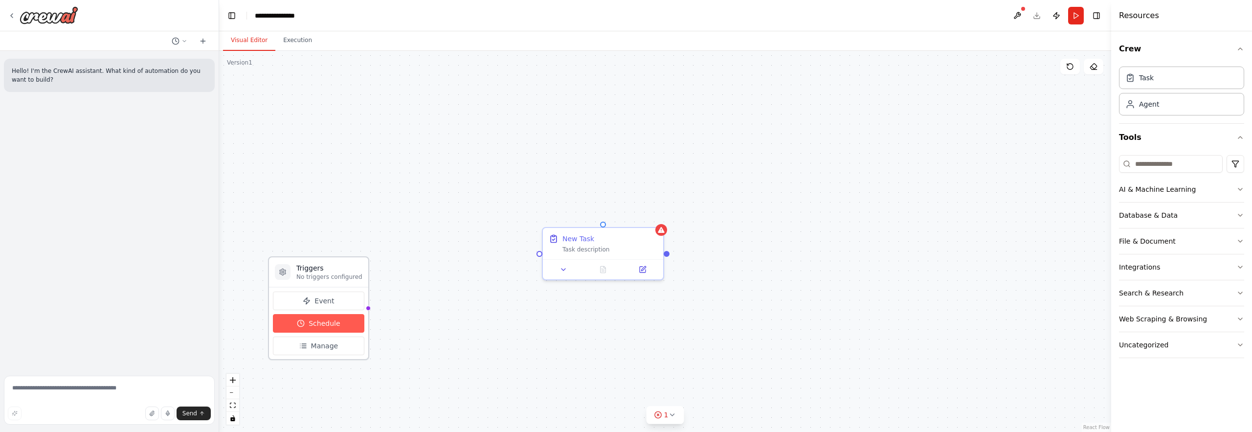
click at [319, 322] on span "Schedule" at bounding box center [324, 323] width 31 height 10
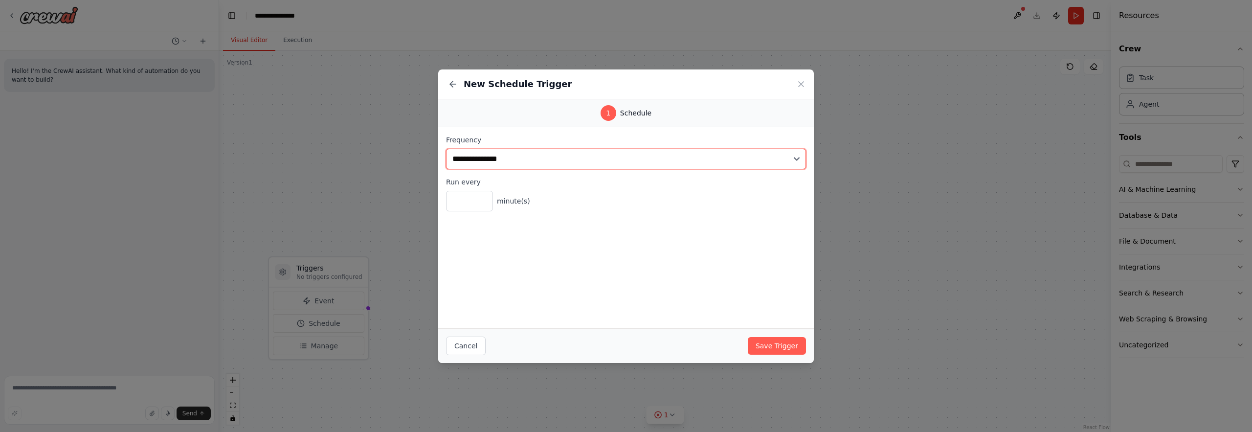
click at [512, 166] on select "**********" at bounding box center [626, 159] width 360 height 21
select select "*****"
click at [446, 149] on select "**********" at bounding box center [626, 159] width 360 height 21
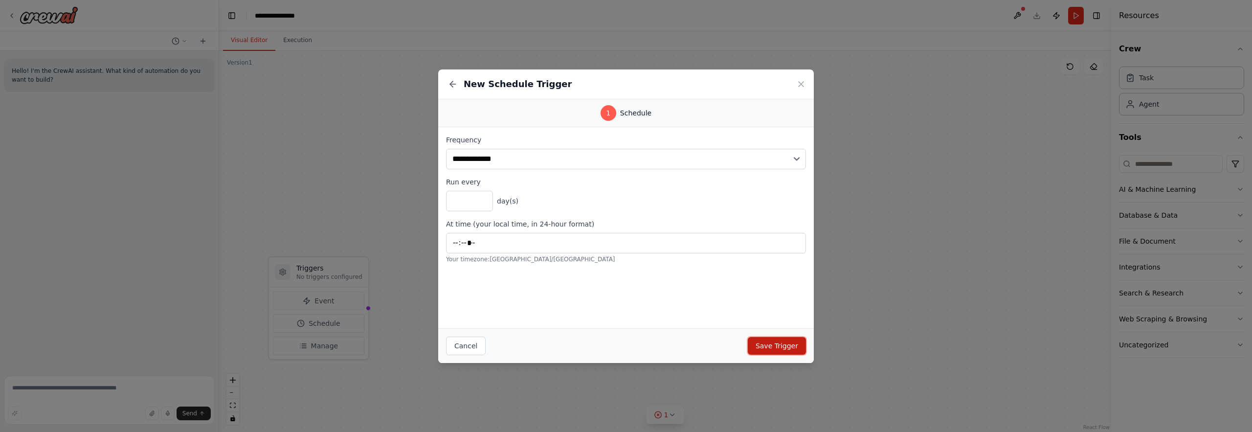
click at [778, 350] on button "Save Trigger" at bounding box center [777, 346] width 58 height 18
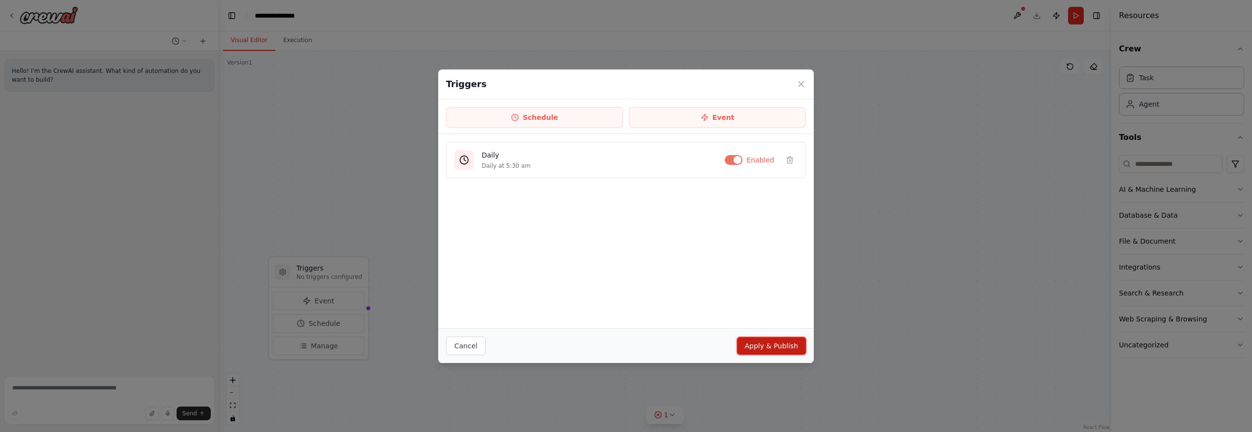
click at [778, 348] on button "Apply & Publish" at bounding box center [771, 346] width 69 height 18
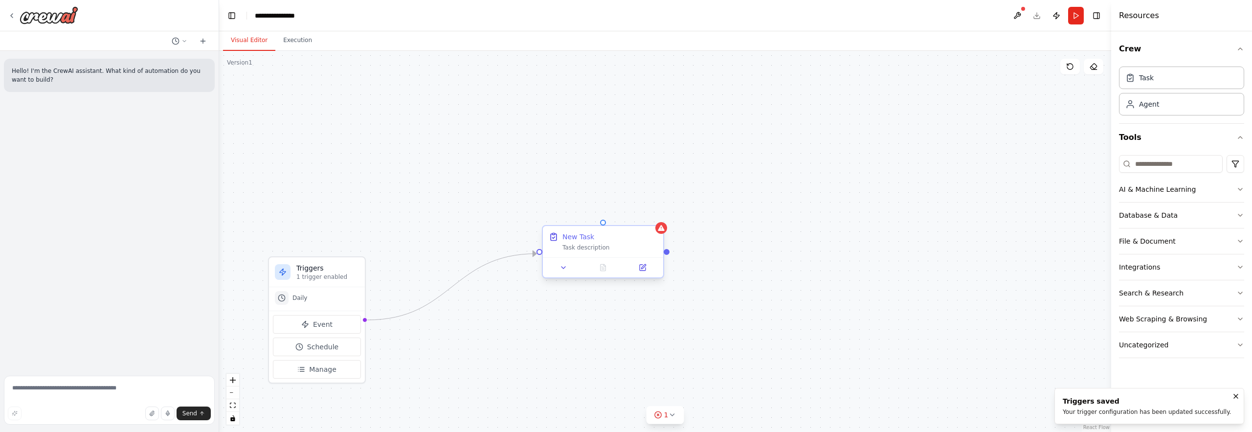
click at [595, 247] on div "Task description" at bounding box center [610, 248] width 95 height 8
click at [647, 271] on button at bounding box center [643, 268] width 34 height 12
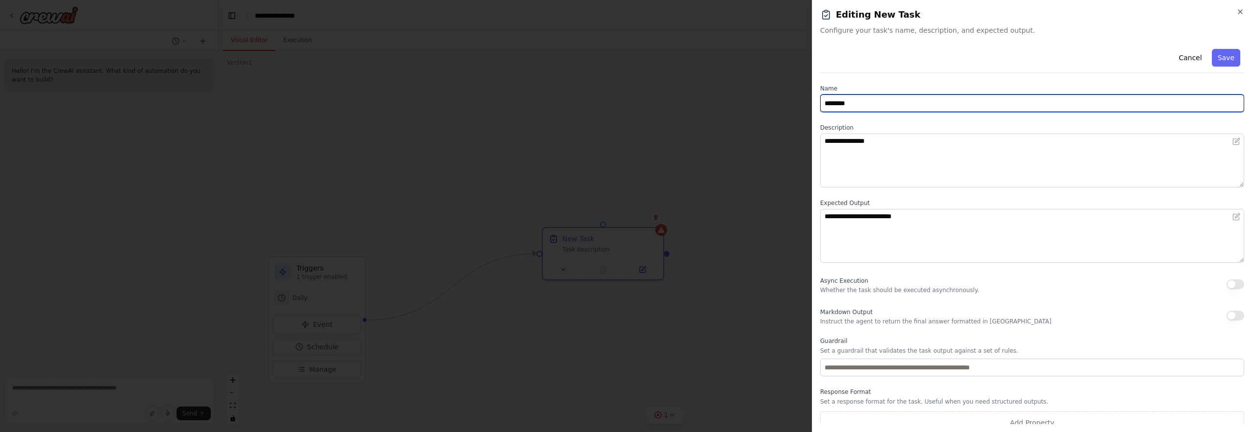
click at [880, 104] on input "********" at bounding box center [1032, 103] width 424 height 18
type input "**********"
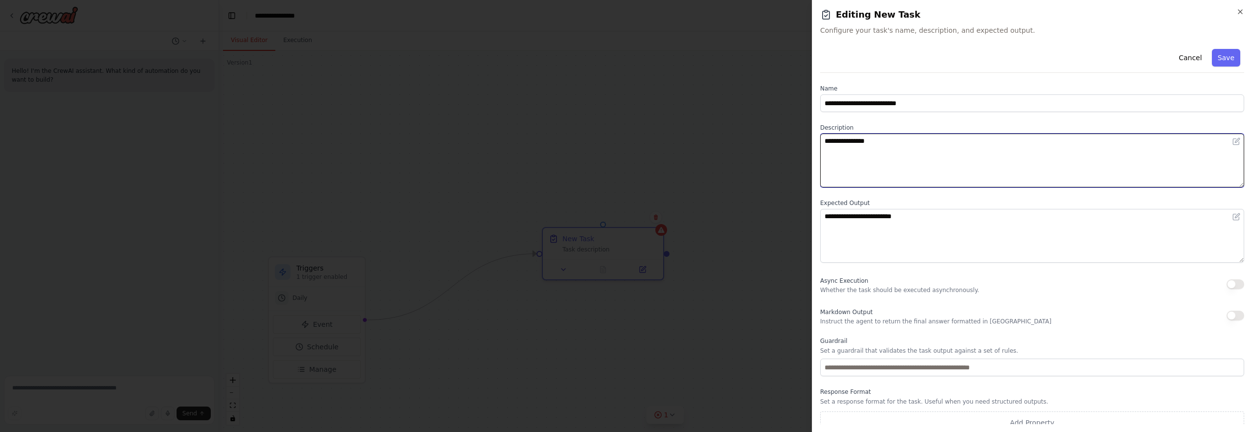
click at [842, 177] on textarea "**********" at bounding box center [1032, 161] width 424 height 54
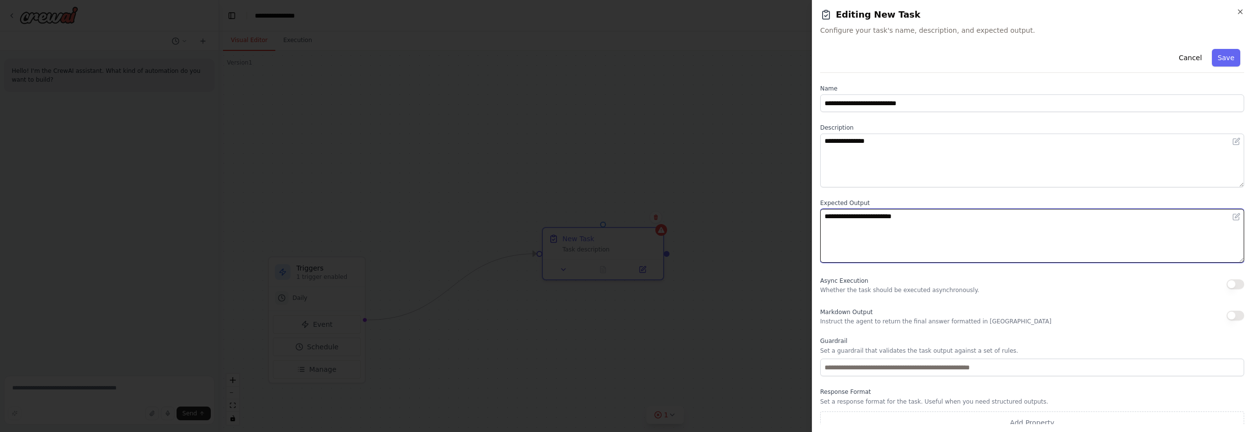
click at [860, 218] on textarea "**********" at bounding box center [1032, 236] width 424 height 54
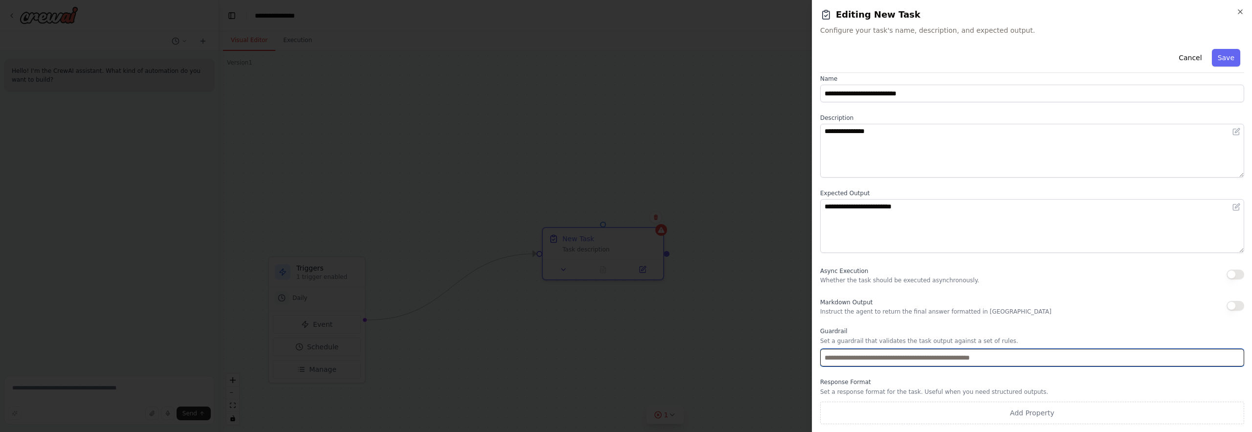
click at [851, 350] on input "text" at bounding box center [1032, 358] width 424 height 18
click at [1230, 50] on button "Save" at bounding box center [1226, 58] width 28 height 18
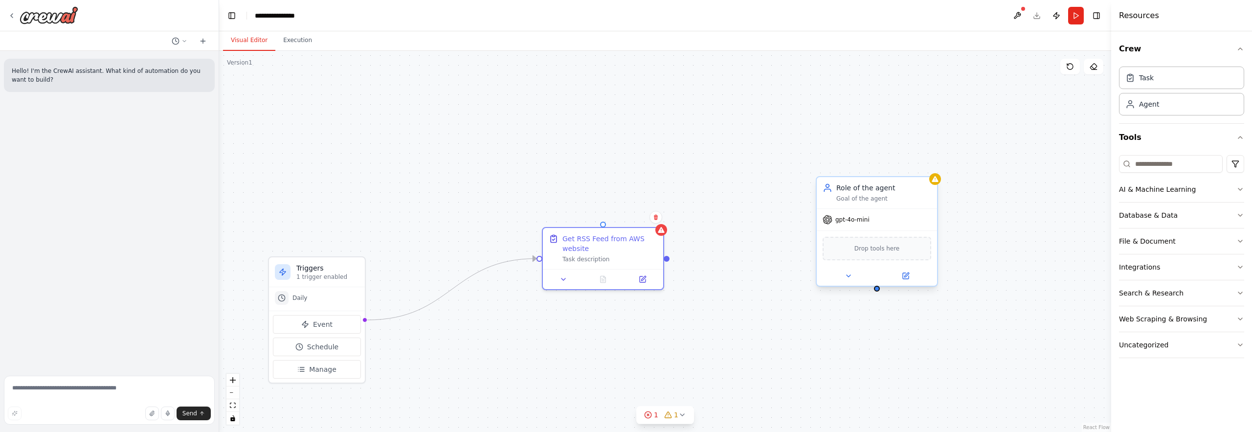
click at [858, 246] on span "Drop tools here" at bounding box center [877, 249] width 45 height 10
click at [850, 275] on icon at bounding box center [849, 276] width 4 height 2
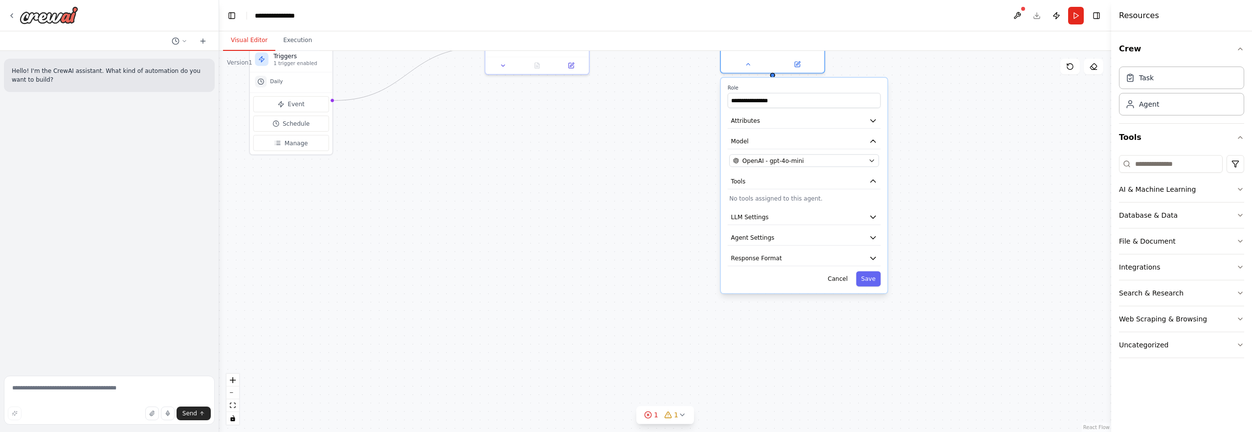
drag, startPoint x: 783, startPoint y: 353, endPoint x: 682, endPoint y: 136, distance: 239.7
click at [682, 136] on div "**********" at bounding box center [665, 241] width 892 height 381
click at [750, 219] on span "LLM Settings" at bounding box center [750, 217] width 38 height 8
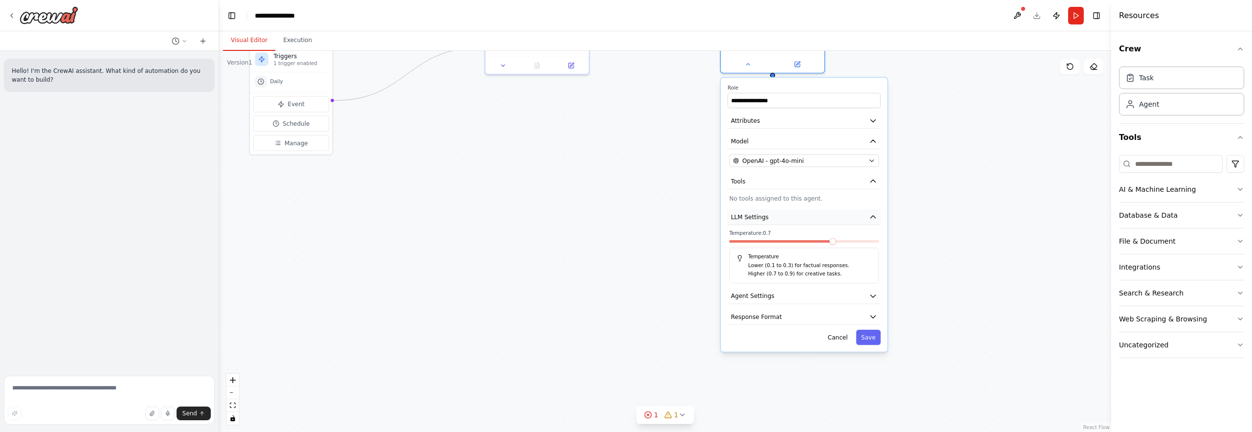
click at [750, 219] on span "LLM Settings" at bounding box center [750, 217] width 38 height 8
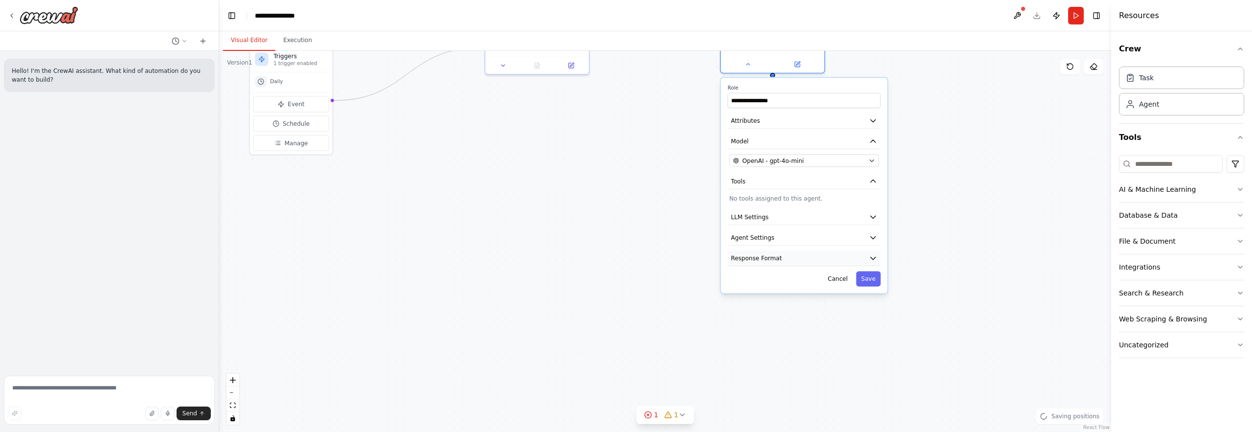
click at [751, 252] on button "Response Format" at bounding box center [804, 258] width 153 height 16
click at [753, 243] on button "Agent Settings" at bounding box center [804, 238] width 153 height 16
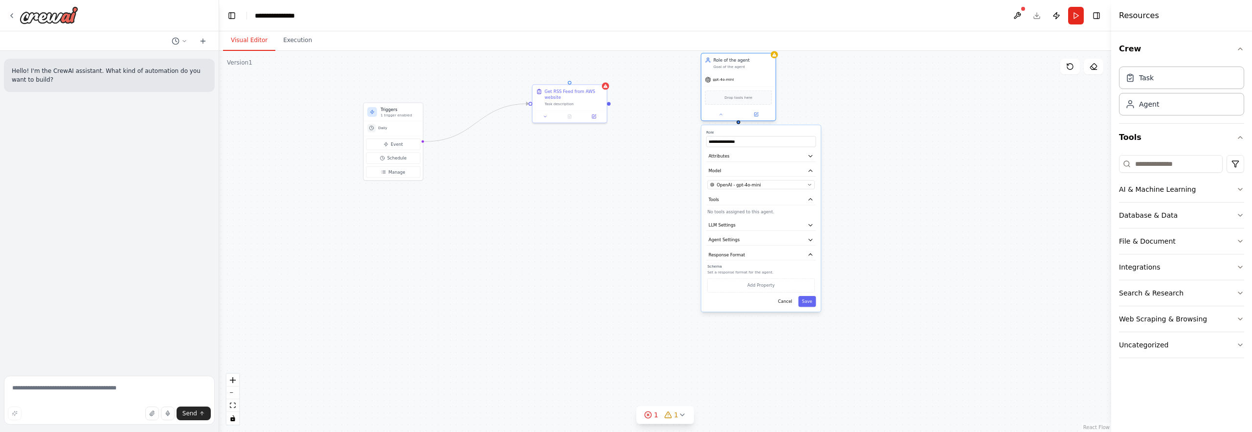
click at [743, 69] on div "Role of the agent Goal of the agent" at bounding box center [739, 62] width 74 height 19
click at [737, 90] on div "Drop tools here" at bounding box center [739, 98] width 74 height 22
click at [759, 114] on button at bounding box center [756, 114] width 34 height 7
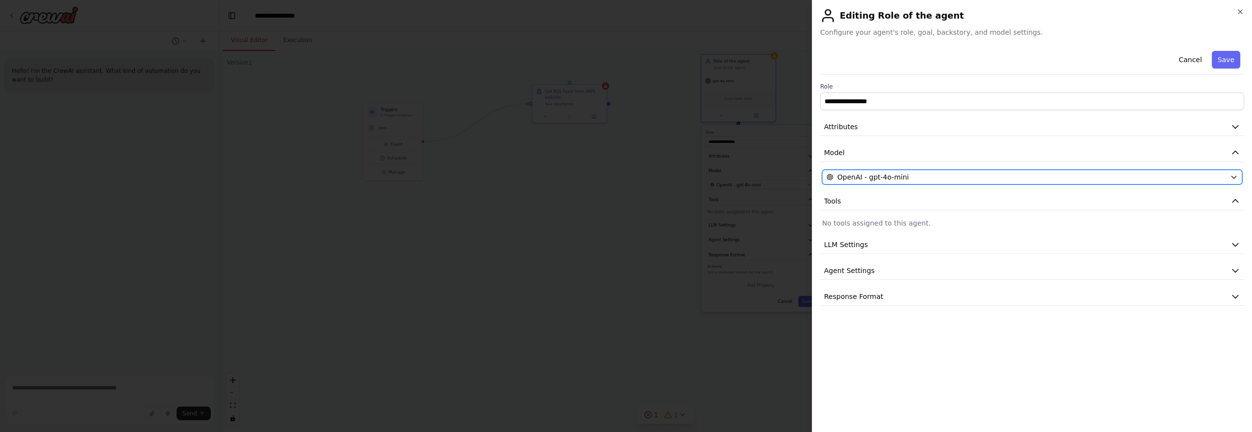
click at [878, 176] on span "OpenAI - gpt-4o-mini" at bounding box center [873, 177] width 71 height 10
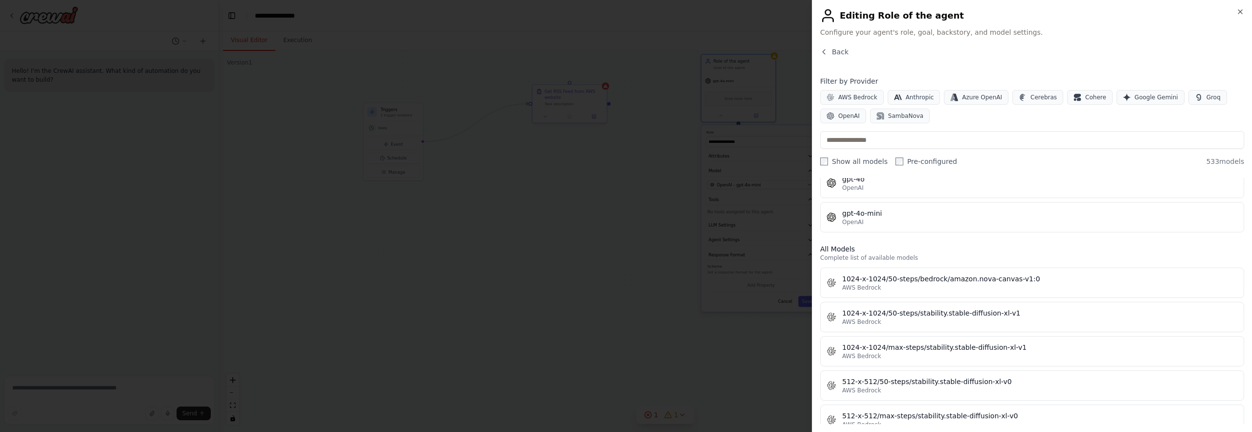
scroll to position [213, 0]
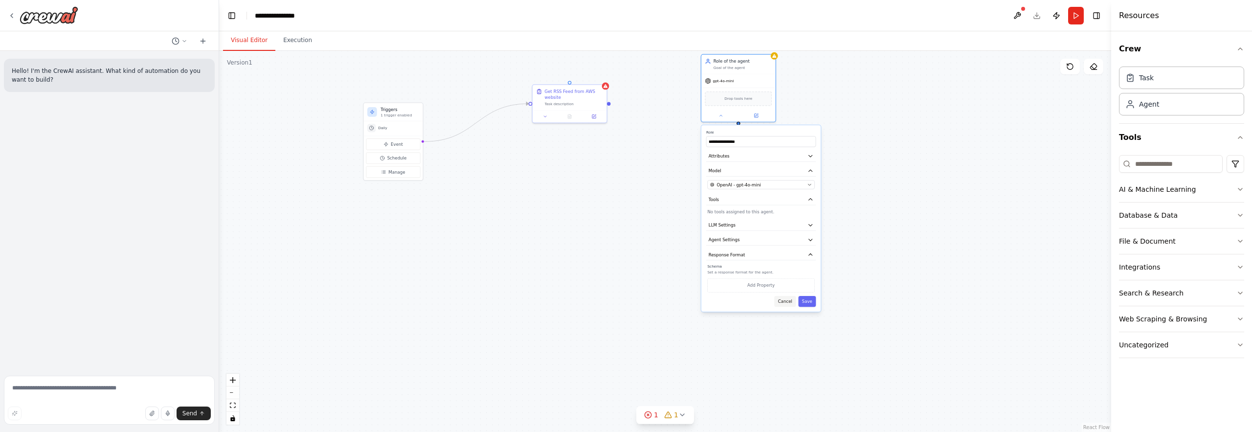
click at [785, 306] on button "Cancel" at bounding box center [785, 301] width 22 height 11
click at [785, 306] on div "Triggers 1 trigger enabled Daily Event Schedule Manage Get RSS Feed from AWS we…" at bounding box center [665, 241] width 892 height 381
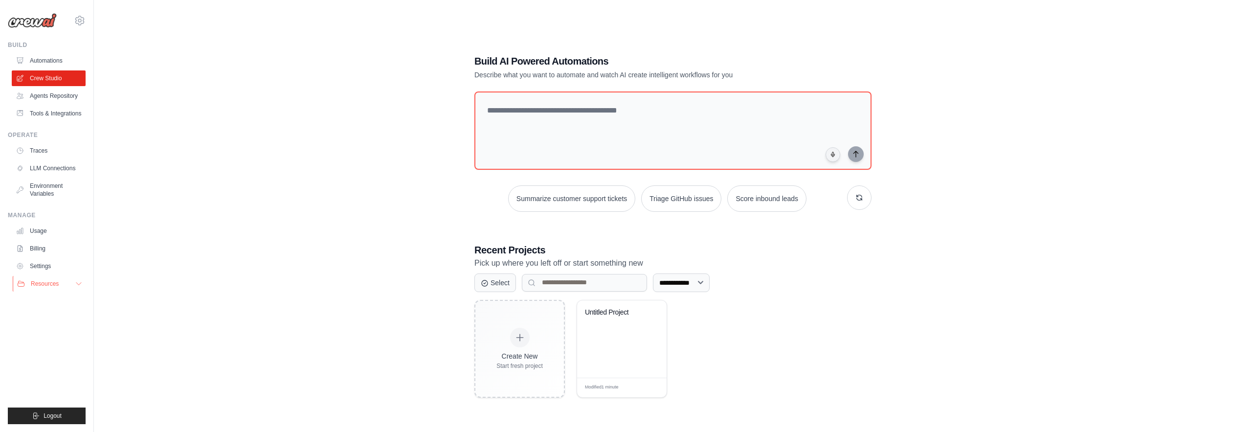
click at [61, 287] on button "Resources" at bounding box center [50, 284] width 74 height 16
